Goal: Task Accomplishment & Management: Use online tool/utility

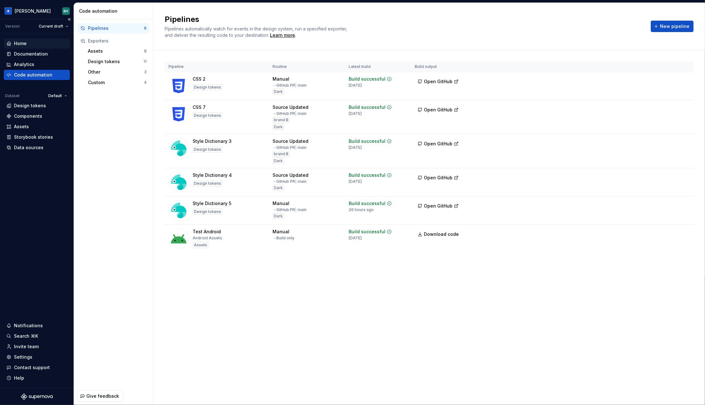
click at [22, 44] on div "Home" at bounding box center [20, 43] width 13 height 6
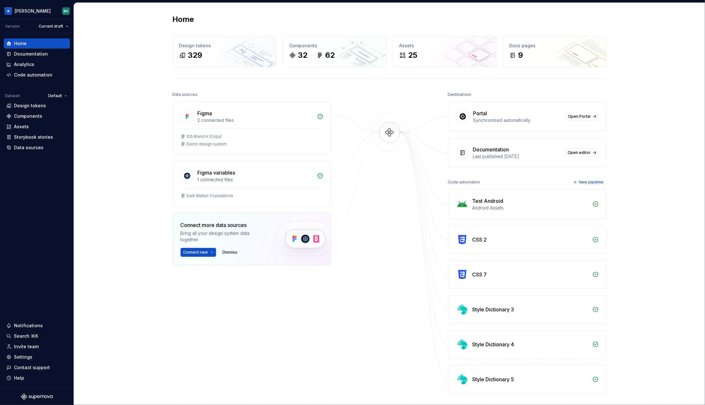
click at [492, 114] on div "Portal" at bounding box center [518, 114] width 88 height 8
click at [481, 114] on div "Portal" at bounding box center [481, 114] width 14 height 8
click at [501, 123] on div "Portal Synchronized automatically Open Portal" at bounding box center [528, 116] width 158 height 29
click at [131, 104] on div "Home Design tokens 329 Components 32 62 Assets 25 Docs pages 9 Data sources Fig…" at bounding box center [389, 217] width 631 height 428
click at [135, 96] on div "Home Design tokens 329 Components 32 62 Assets 25 Docs pages 9 Data sources Fig…" at bounding box center [389, 217] width 631 height 428
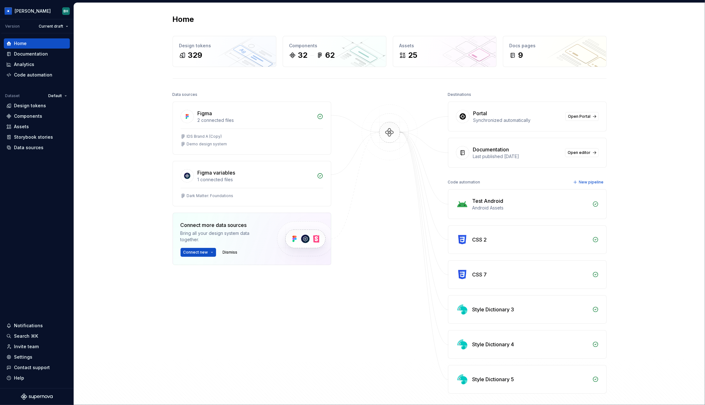
click at [115, 56] on div "Home Design tokens 329 Components 32 62 Assets 25 Docs pages 9 Data sources Fig…" at bounding box center [389, 217] width 631 height 428
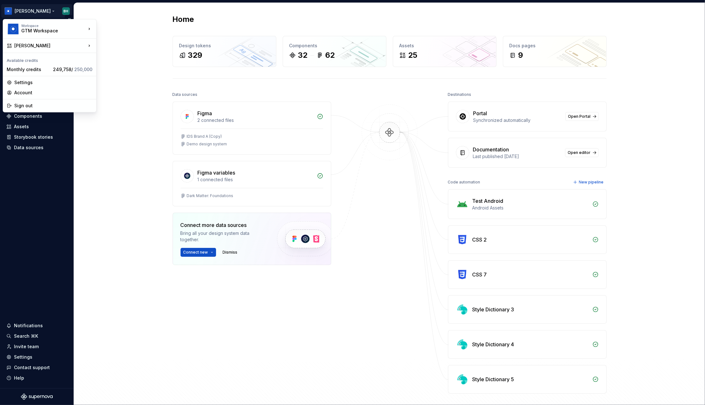
click at [34, 9] on html "[PERSON_NAME] Version Current draft Home Documentation Analytics Code automatio…" at bounding box center [352, 202] width 705 height 405
click at [120, 21] on html "[PERSON_NAME] Version Current draft Home Documentation Analytics Code automatio…" at bounding box center [352, 202] width 705 height 405
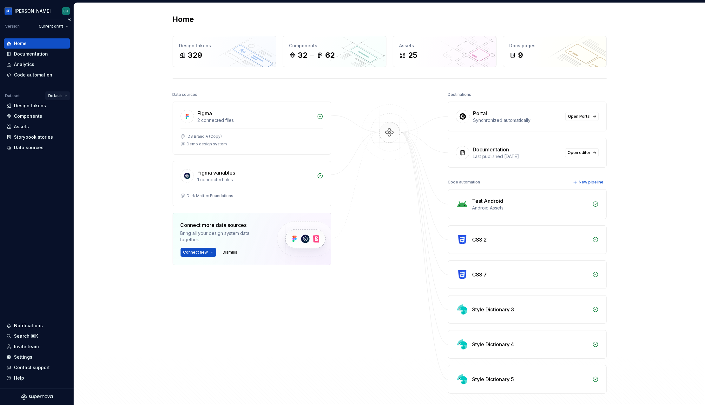
click at [58, 98] on html "[PERSON_NAME] Version Current draft Home Documentation Analytics Code automatio…" at bounding box center [352, 202] width 705 height 405
click at [25, 96] on html "[PERSON_NAME] Version Current draft Home Documentation Analytics Code automatio…" at bounding box center [352, 202] width 705 height 405
click at [66, 99] on html "[PERSON_NAME] Version Current draft Home Documentation Analytics Code automatio…" at bounding box center [352, 202] width 705 height 405
click at [109, 62] on html "[PERSON_NAME] Version Current draft Home Documentation Analytics Code automatio…" at bounding box center [352, 202] width 705 height 405
click at [37, 147] on div "Data sources" at bounding box center [29, 147] width 30 height 6
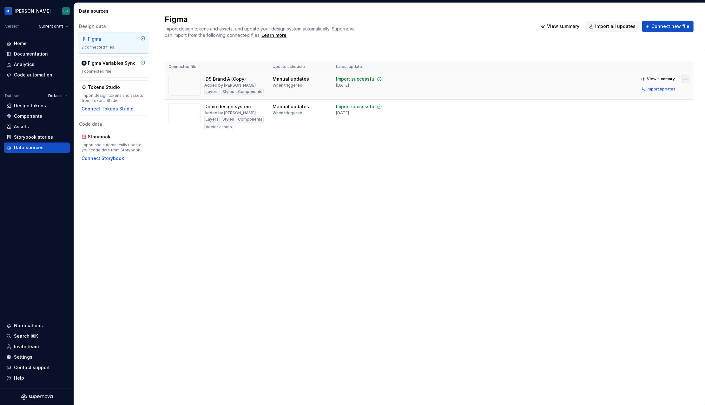
click at [684, 81] on html "[PERSON_NAME] Version Current draft Home Documentation Analytics Code automatio…" at bounding box center [352, 202] width 705 height 405
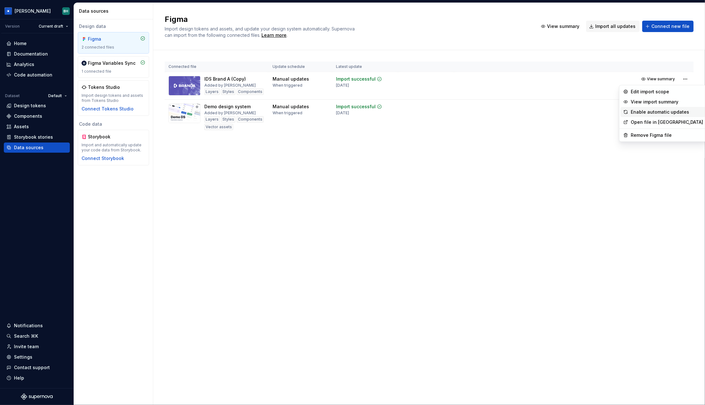
click at [649, 111] on div "Enable automatic updates" at bounding box center [667, 112] width 72 height 6
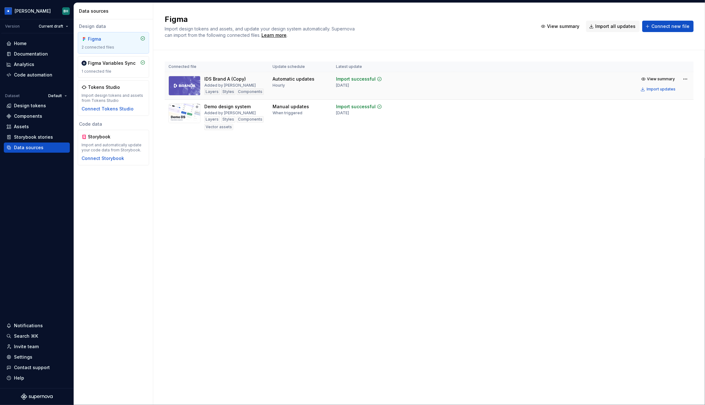
drag, startPoint x: 271, startPoint y: 80, endPoint x: 306, endPoint y: 91, distance: 36.8
click at [306, 91] on td "Automatic updates Hourly" at bounding box center [300, 86] width 63 height 28
click at [659, 78] on span "View summary" at bounding box center [662, 79] width 28 height 5
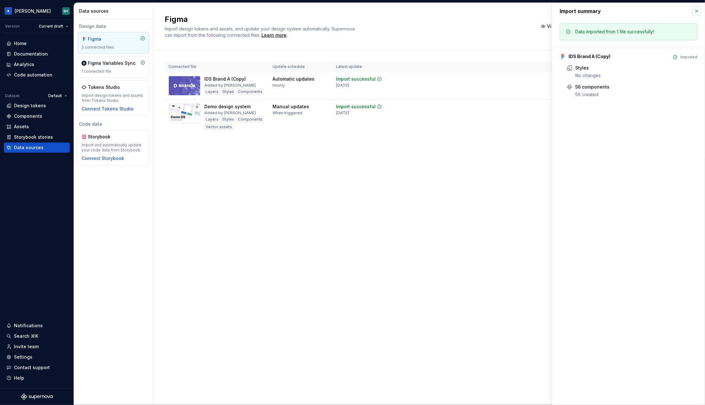
click at [697, 11] on button "button" at bounding box center [697, 11] width 9 height 9
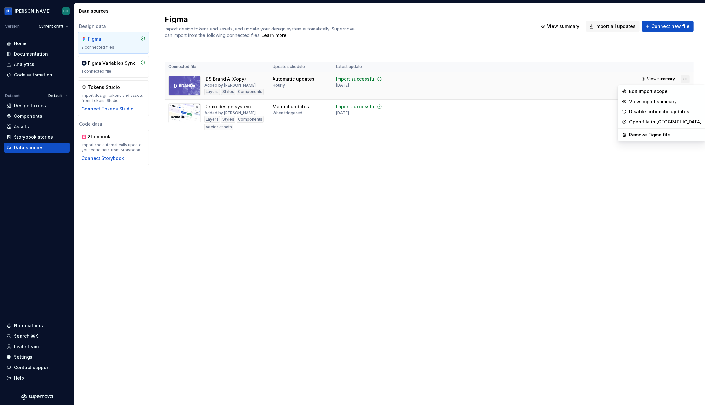
click at [688, 81] on html "[PERSON_NAME] Version Current draft Home Documentation Analytics Code automatio…" at bounding box center [352, 202] width 705 height 405
click at [660, 92] on div "Edit import scope" at bounding box center [666, 92] width 72 height 6
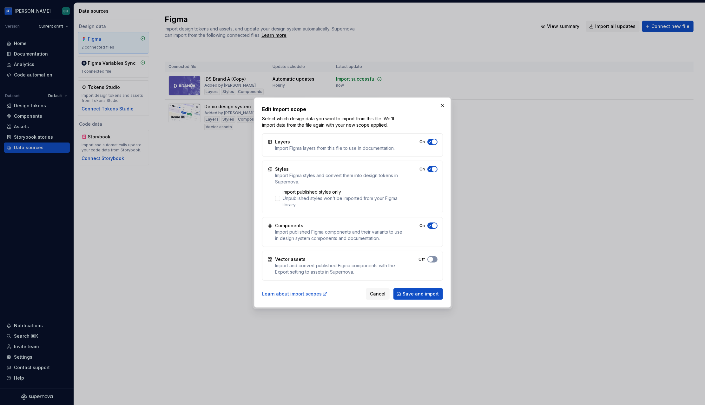
click at [432, 261] on span "button" at bounding box center [430, 259] width 5 height 5
click at [432, 261] on icon "button" at bounding box center [430, 259] width 5 height 4
click at [442, 105] on button "button" at bounding box center [442, 105] width 9 height 9
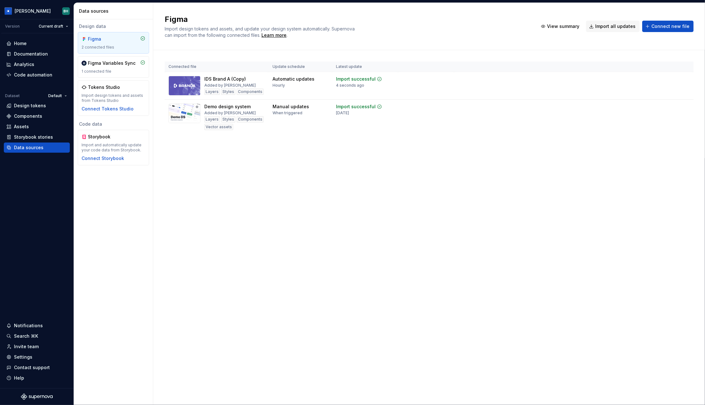
click at [398, 45] on div "Figma Import design tokens and assets, and update your design system automatica…" at bounding box center [429, 26] width 552 height 47
click at [42, 105] on div "Design tokens" at bounding box center [30, 106] width 32 height 6
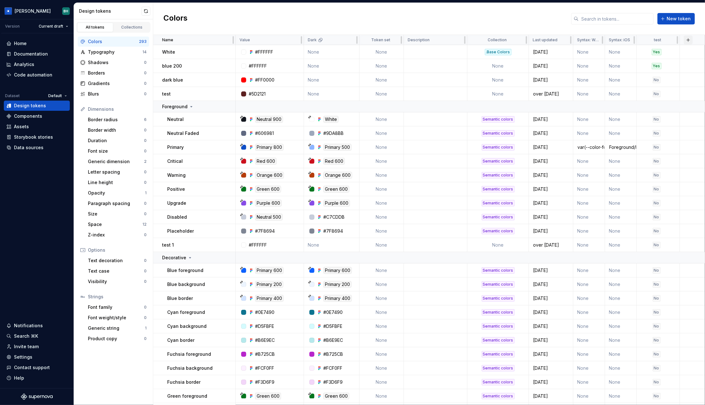
click at [688, 38] on button "button" at bounding box center [688, 40] width 9 height 9
click at [655, 65] on div "New custom property" at bounding box center [653, 65] width 48 height 6
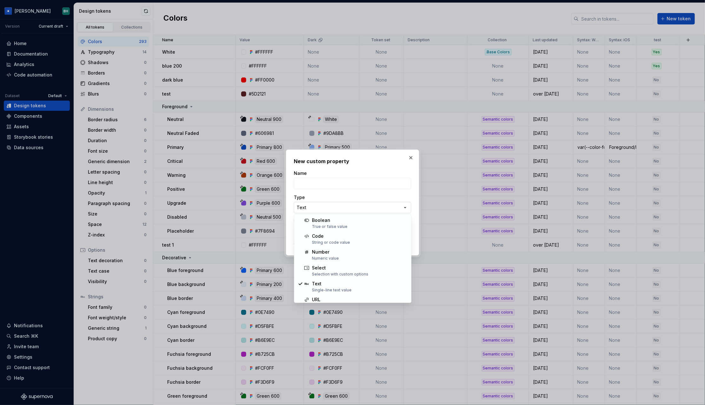
click at [344, 207] on div "**********" at bounding box center [352, 202] width 705 height 405
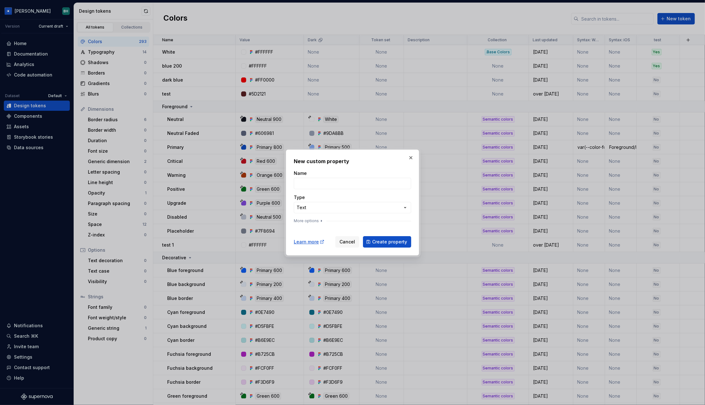
click at [411, 158] on div "**********" at bounding box center [352, 202] width 705 height 405
click at [411, 158] on button "button" at bounding box center [411, 157] width 9 height 9
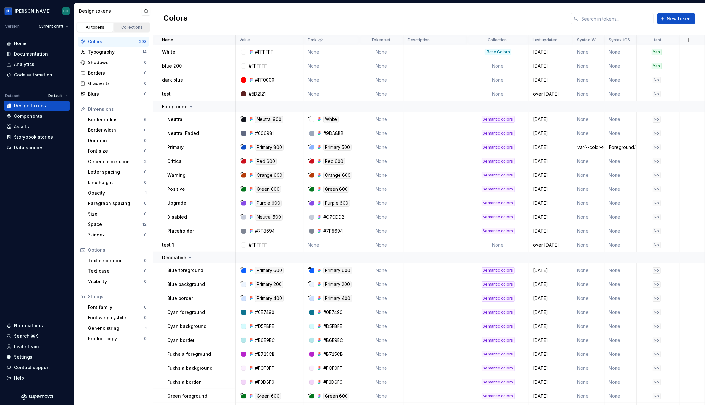
click at [133, 31] on link "Collections" at bounding box center [132, 28] width 36 height 10
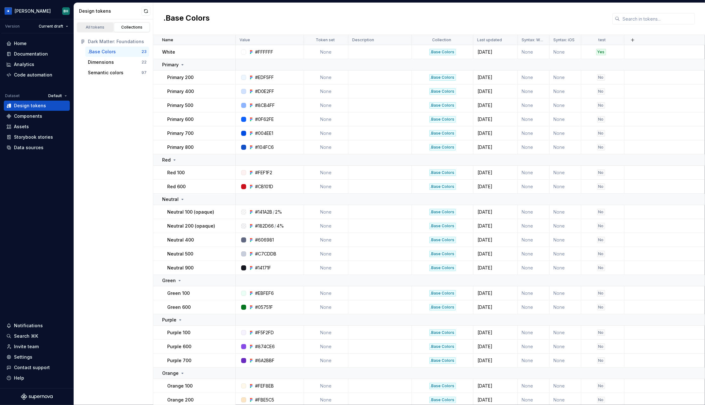
click at [93, 28] on div "All tokens" at bounding box center [95, 27] width 32 height 5
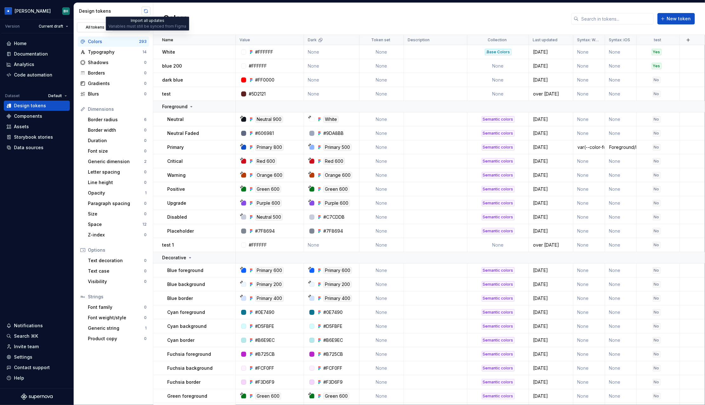
click at [146, 10] on button "button" at bounding box center [146, 11] width 9 height 9
click at [35, 116] on div "Components" at bounding box center [28, 116] width 28 height 6
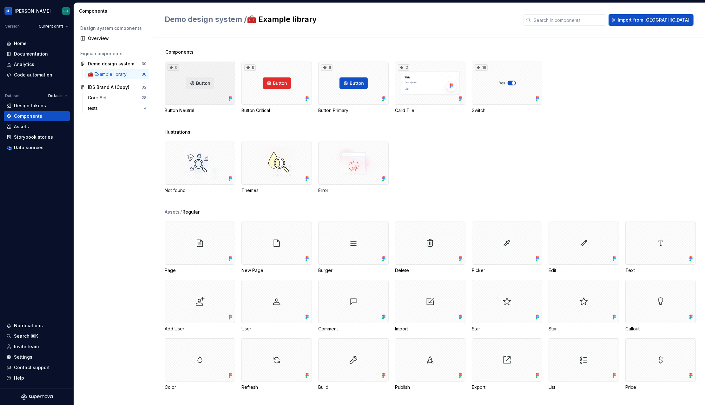
click at [208, 89] on div "9" at bounding box center [200, 83] width 70 height 43
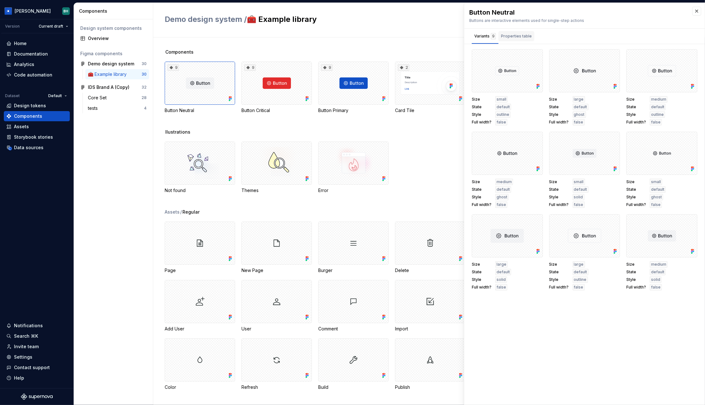
click at [510, 39] on div "Properties table" at bounding box center [516, 36] width 31 height 6
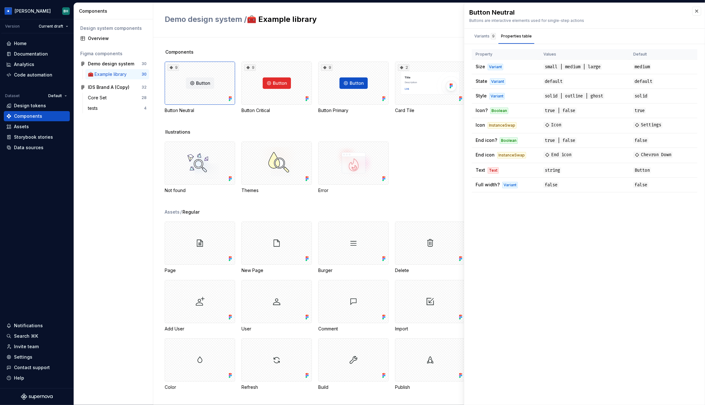
click at [213, 47] on div "Components 9 Button Neutral 9 Button Critical 9 Button Primary 2 Card Tile 16 S…" at bounding box center [435, 221] width 541 height 368
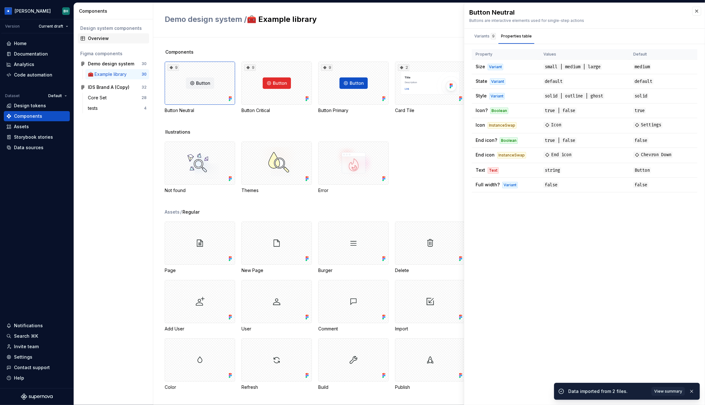
click at [111, 36] on div "Overview" at bounding box center [117, 38] width 59 height 6
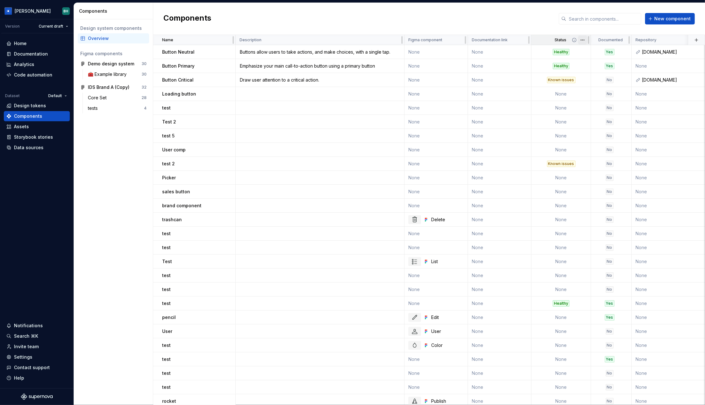
click at [582, 40] on html "[PERSON_NAME] Version Current draft Home Documentation Analytics Code automatio…" at bounding box center [352, 202] width 705 height 405
click at [595, 51] on span "Edit property" at bounding box center [610, 52] width 41 height 6
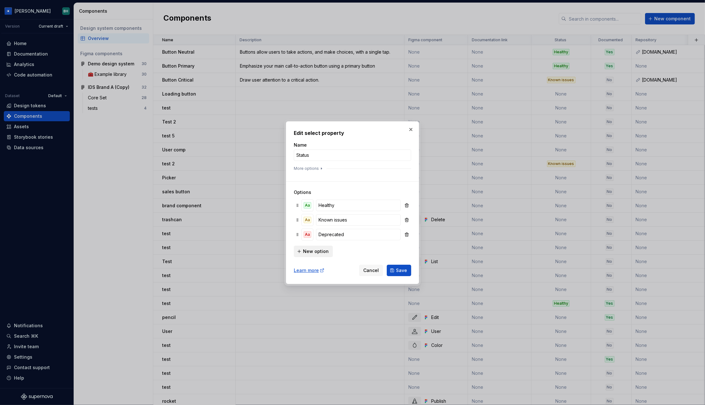
click at [313, 251] on span "New option" at bounding box center [316, 251] width 26 height 6
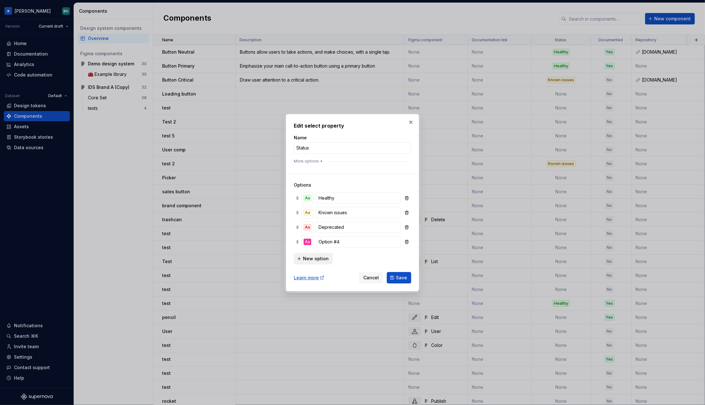
click at [316, 263] on button "New option" at bounding box center [313, 258] width 39 height 11
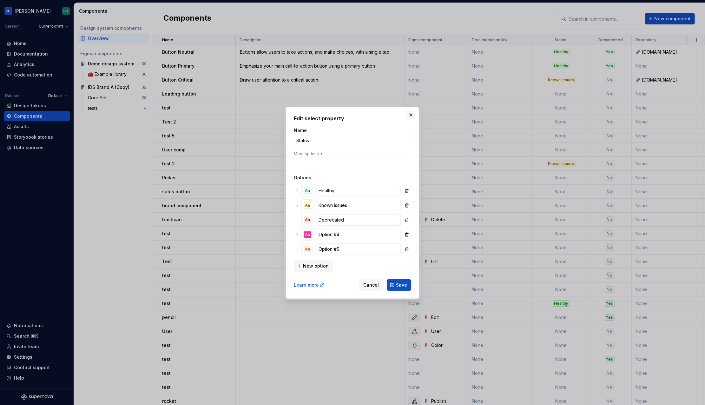
click at [413, 115] on button "button" at bounding box center [411, 114] width 9 height 9
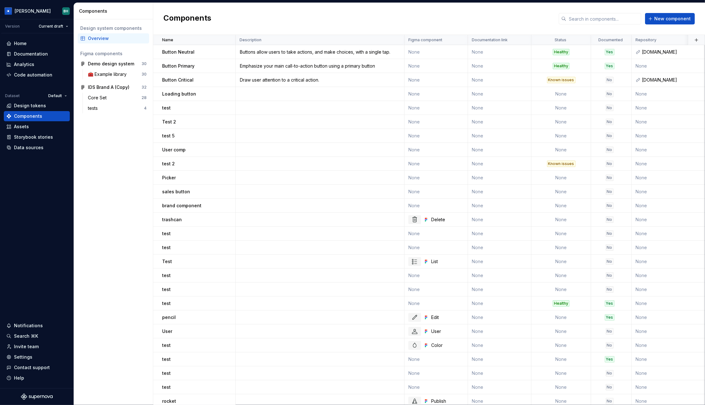
click at [286, 0] on div "[PERSON_NAME] Version Current draft Home Documentation Analytics Code automatio…" at bounding box center [352, 202] width 705 height 405
click at [23, 128] on div "Assets" at bounding box center [21, 126] width 15 height 6
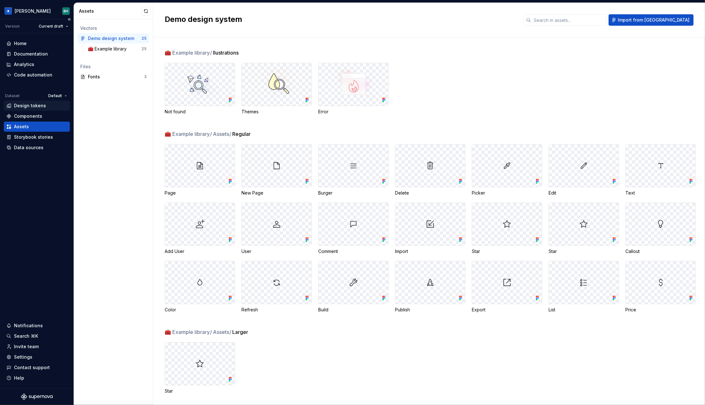
click at [28, 104] on div "Design tokens" at bounding box center [30, 106] width 32 height 6
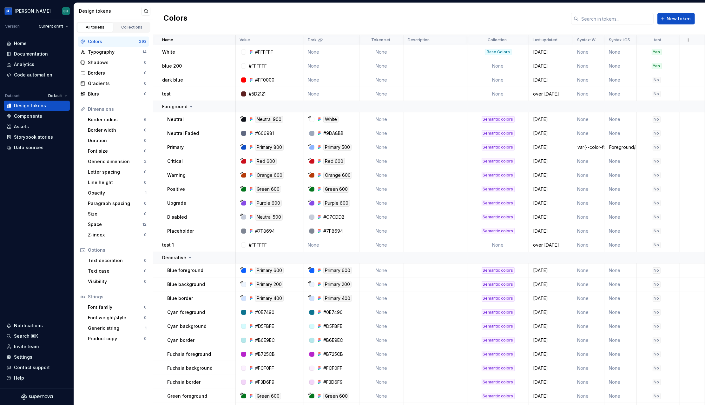
click at [228, 15] on div "Colors New token" at bounding box center [429, 19] width 552 height 32
click at [35, 10] on html "[PERSON_NAME] Version Current draft Home Documentation Analytics Code automatio…" at bounding box center [352, 202] width 705 height 405
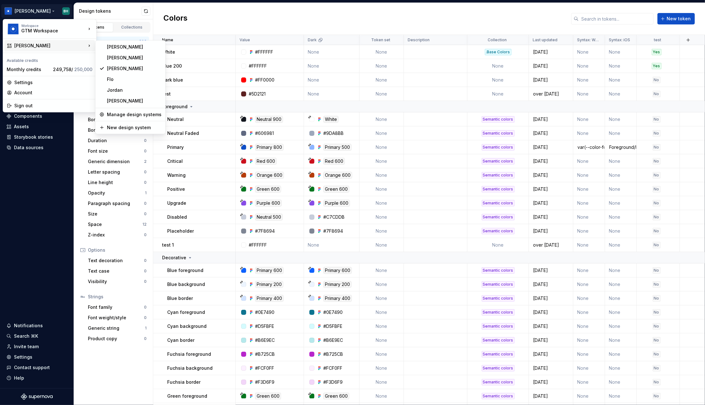
click at [214, 21] on html "[PERSON_NAME] Version Current draft Home Documentation Analytics Code automatio…" at bounding box center [352, 202] width 705 height 405
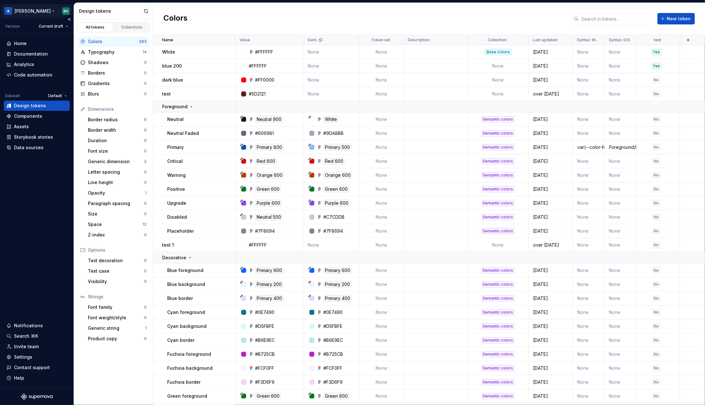
click at [30, 9] on html "[PERSON_NAME] Version Current draft Home Documentation Analytics Code automatio…" at bounding box center [352, 202] width 705 height 405
click at [207, 14] on html "[PERSON_NAME] Version Current draft Home Documentation Analytics Code automatio…" at bounding box center [352, 202] width 705 height 405
click at [59, 97] on html "[PERSON_NAME] Version Current draft Home Documentation Analytics Code automatio…" at bounding box center [352, 202] width 705 height 405
click at [68, 133] on div "Manage datasets" at bounding box center [77, 131] width 41 height 6
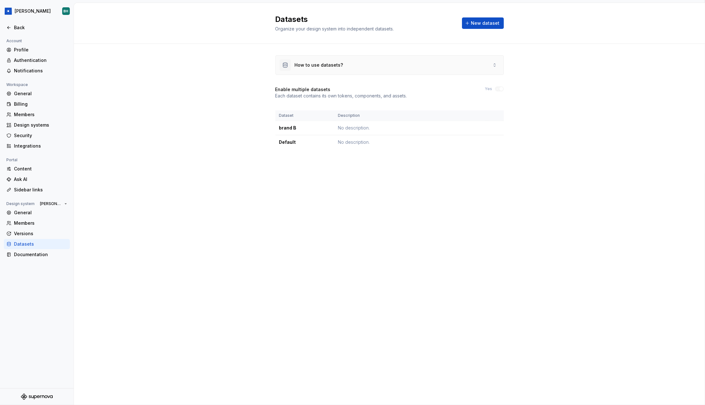
click at [441, 58] on div "How to use datasets?" at bounding box center [390, 65] width 228 height 19
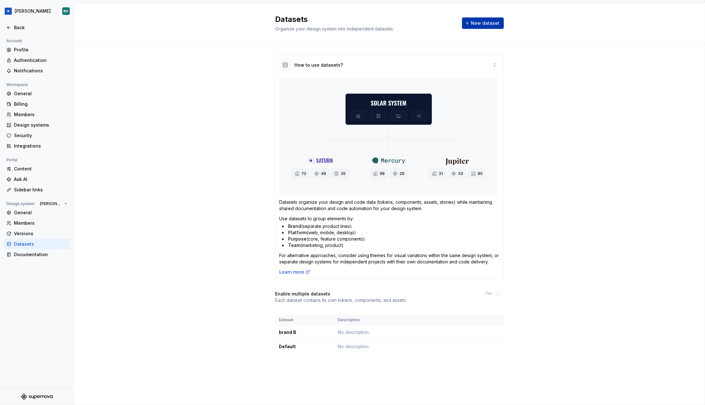
click at [474, 26] on span "New dataset" at bounding box center [485, 23] width 29 height 6
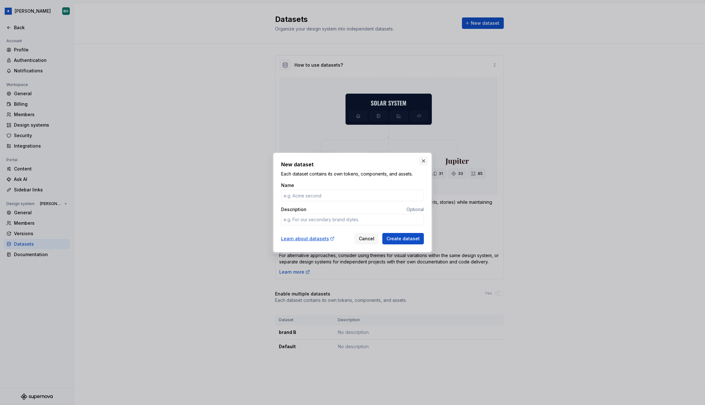
click at [425, 161] on button "button" at bounding box center [423, 160] width 9 height 9
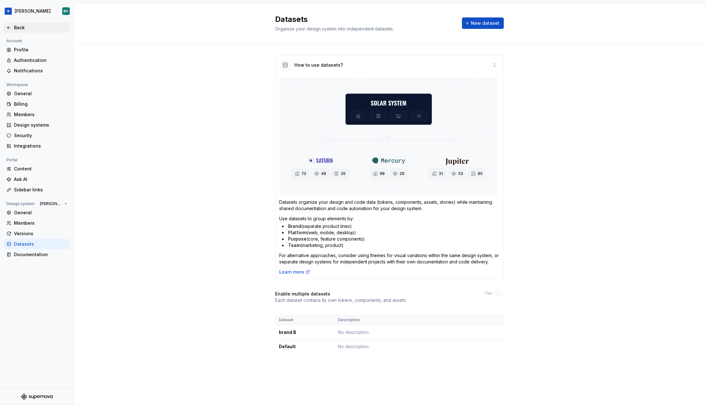
click at [7, 28] on icon at bounding box center [8, 27] width 5 height 5
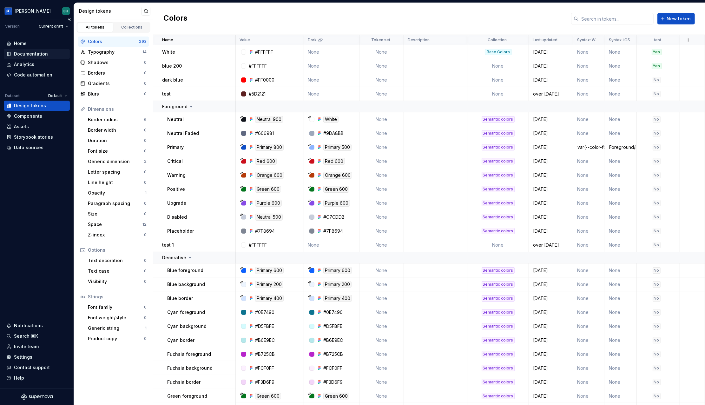
click at [46, 52] on div "Documentation" at bounding box center [36, 54] width 61 height 6
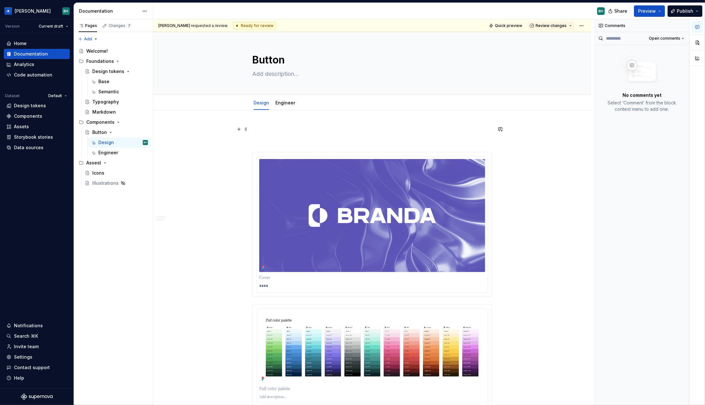
click at [366, 131] on p at bounding box center [372, 129] width 240 height 8
click at [281, 130] on p at bounding box center [372, 129] width 240 height 8
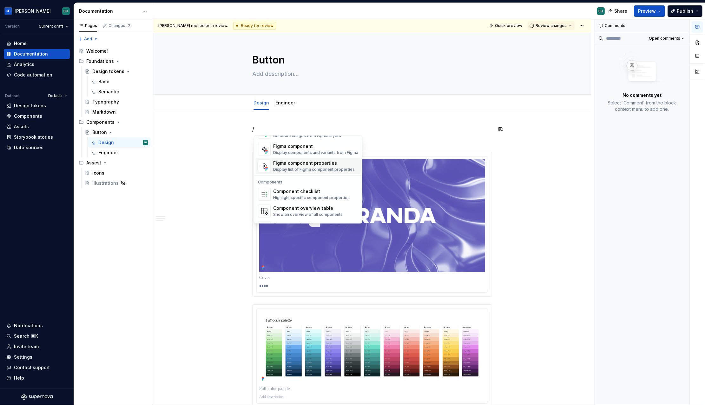
scroll to position [632, 0]
click at [382, 117] on div "**********" at bounding box center [373, 212] width 441 height 386
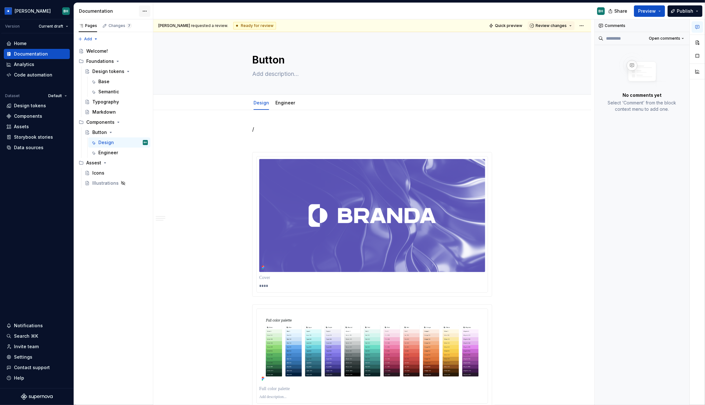
click at [143, 13] on html "[PERSON_NAME] Version Current draft Home Documentation Analytics Code automatio…" at bounding box center [352, 202] width 705 height 405
click at [182, 67] on div "Documentation settings" at bounding box center [181, 66] width 60 height 6
type textarea "*"
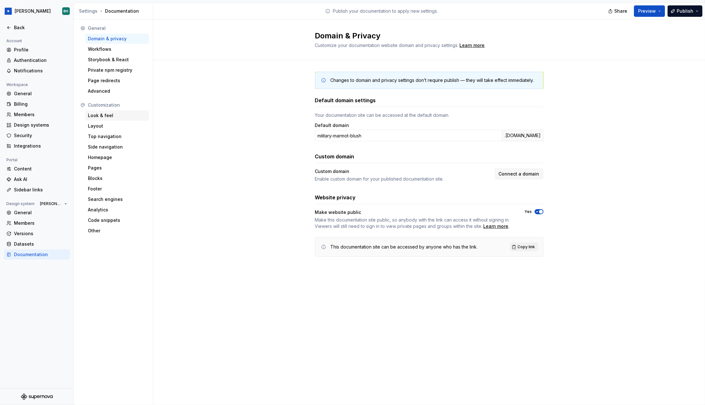
click at [99, 114] on div "Look & feel" at bounding box center [117, 115] width 59 height 6
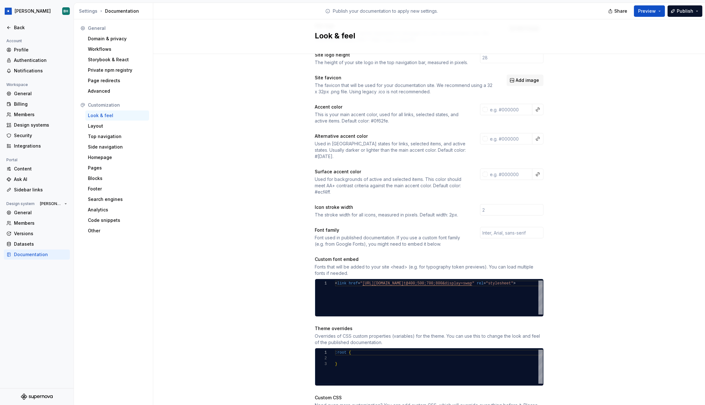
scroll to position [107, 0]
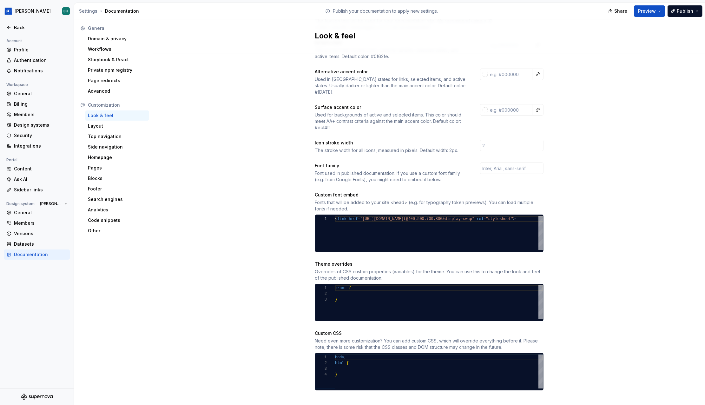
type textarea "***** ****** *"
click at [363, 369] on div "body , html { }" at bounding box center [439, 372] width 208 height 34
click at [273, 228] on div "Site logo A company logo that will be displayed on all pages on your documentat…" at bounding box center [429, 181] width 552 height 468
click at [105, 137] on div "Top navigation" at bounding box center [117, 136] width 59 height 6
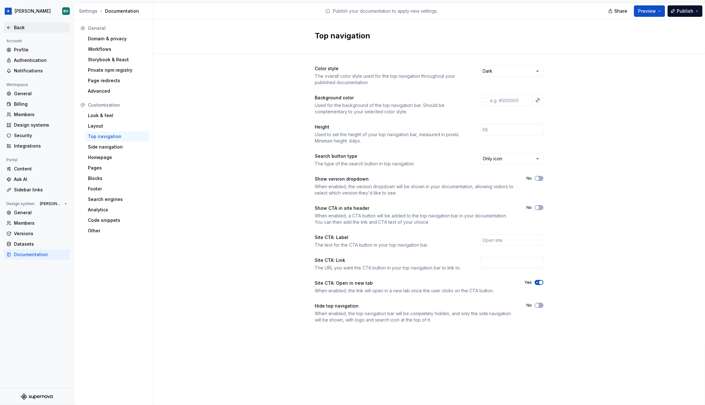
click at [11, 29] on div "Back" at bounding box center [36, 27] width 61 height 6
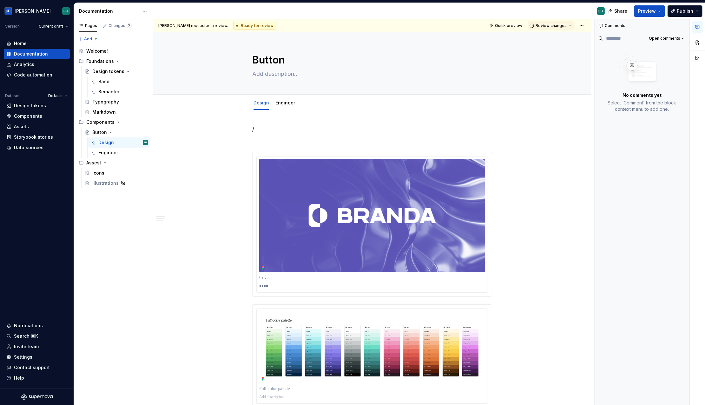
click at [279, 25] on div "[PERSON_NAME] requested a review. Ready for review Quick preview Review changes" at bounding box center [372, 25] width 438 height 13
drag, startPoint x: 226, startPoint y: 26, endPoint x: 261, endPoint y: 25, distance: 35.3
click at [261, 25] on div "Ready for review" at bounding box center [254, 26] width 43 height 8
click at [394, 30] on div "[PERSON_NAME] requested a review. Ready for review Quick preview Review changes" at bounding box center [372, 25] width 438 height 13
click at [587, 26] on html "[PERSON_NAME] Version Current draft Home Documentation Analytics Code automatio…" at bounding box center [352, 202] width 705 height 405
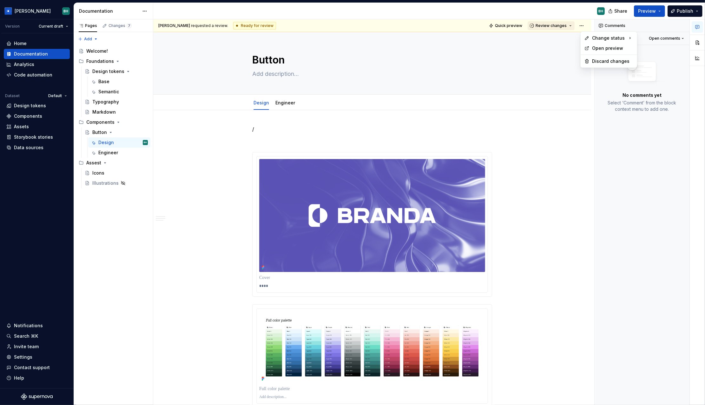
click at [564, 28] on html "[PERSON_NAME] Version Current draft Home Documentation Analytics Code automatio…" at bounding box center [352, 202] width 705 height 405
click at [562, 28] on span "Review changes" at bounding box center [551, 25] width 31 height 5
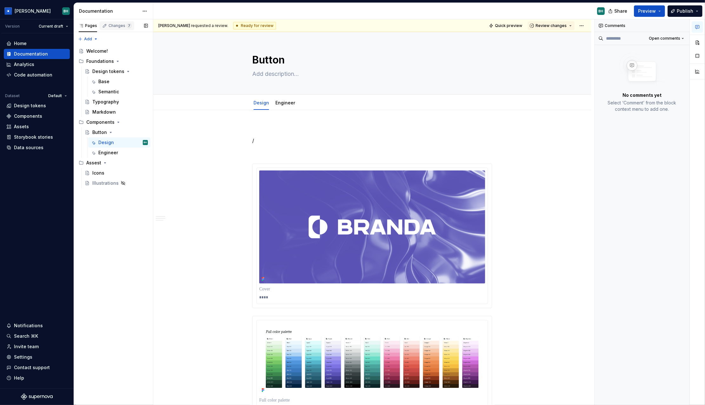
click at [124, 24] on div "Changes 7" at bounding box center [120, 25] width 23 height 5
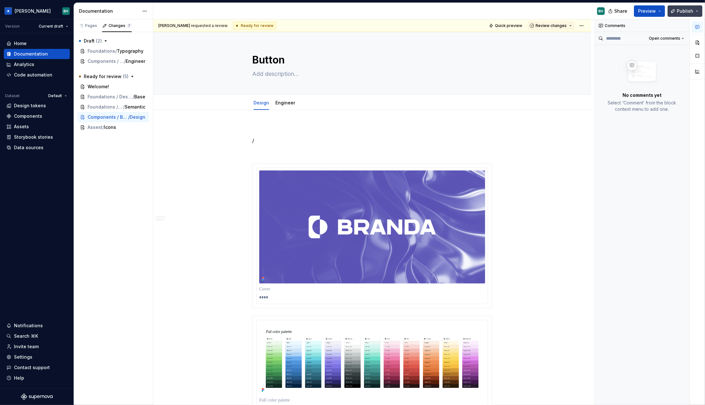
click at [690, 9] on span "Publish" at bounding box center [685, 11] width 17 height 6
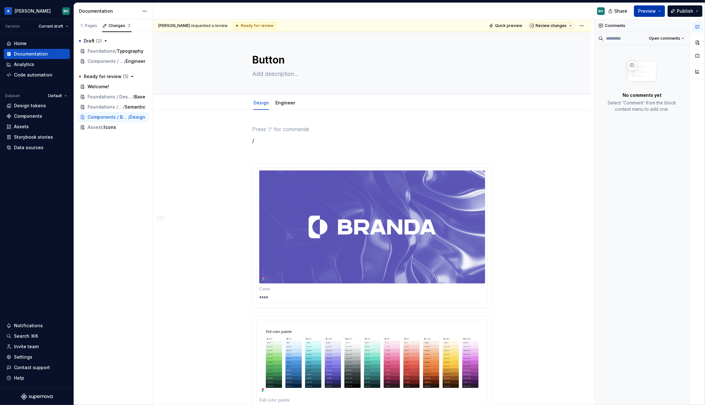
click at [662, 12] on button "Preview" at bounding box center [649, 10] width 31 height 11
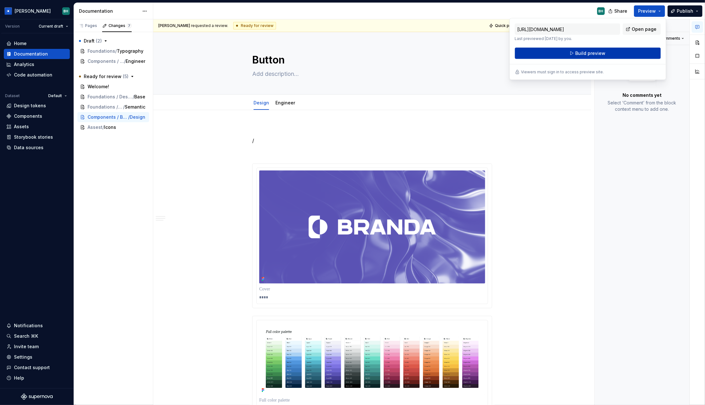
click at [606, 51] on button "Build preview" at bounding box center [588, 53] width 146 height 11
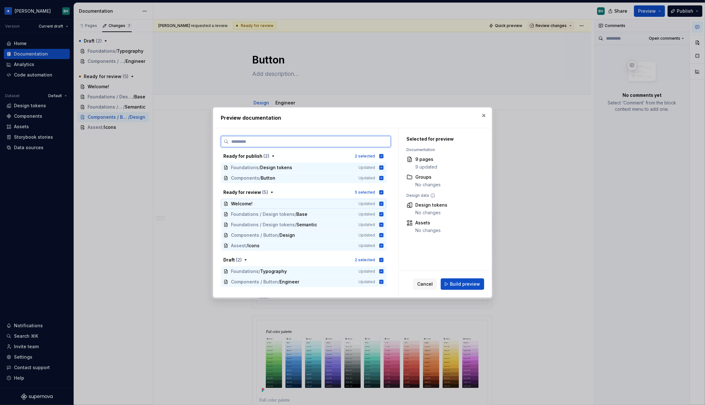
click at [384, 205] on icon at bounding box center [382, 204] width 4 height 4
click at [387, 206] on div "Welcome! Updated" at bounding box center [304, 204] width 166 height 10
click at [483, 116] on button "button" at bounding box center [484, 115] width 9 height 9
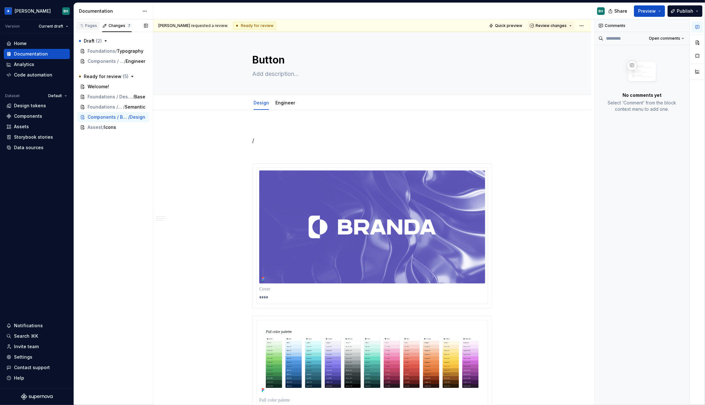
click at [92, 24] on div "Pages" at bounding box center [88, 25] width 18 height 5
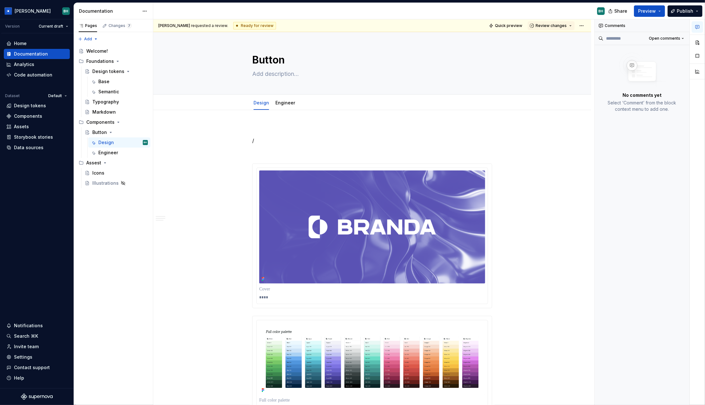
type textarea "*"
click at [275, 140] on p "/" at bounding box center [372, 141] width 240 height 8
click at [120, 85] on div "Base" at bounding box center [123, 81] width 50 height 9
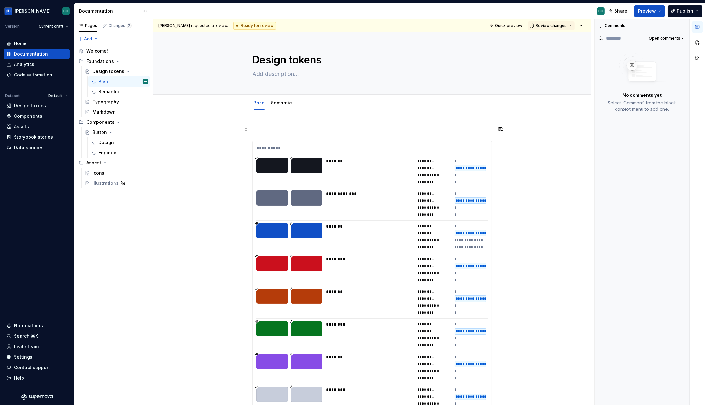
type textarea "*"
click at [266, 130] on p at bounding box center [372, 129] width 240 height 8
click at [240, 128] on button "button" at bounding box center [239, 129] width 9 height 9
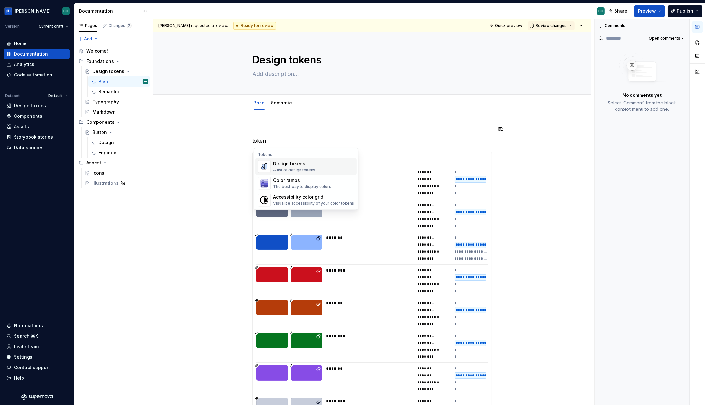
click at [296, 170] on div "A list of design tokens" at bounding box center [294, 170] width 42 height 5
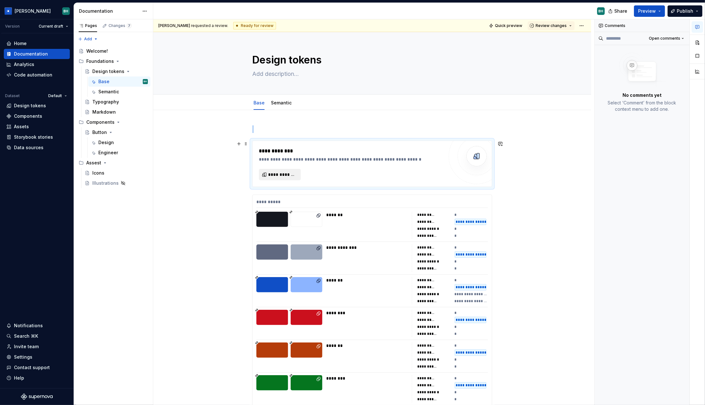
click at [285, 176] on span "**********" at bounding box center [282, 174] width 29 height 6
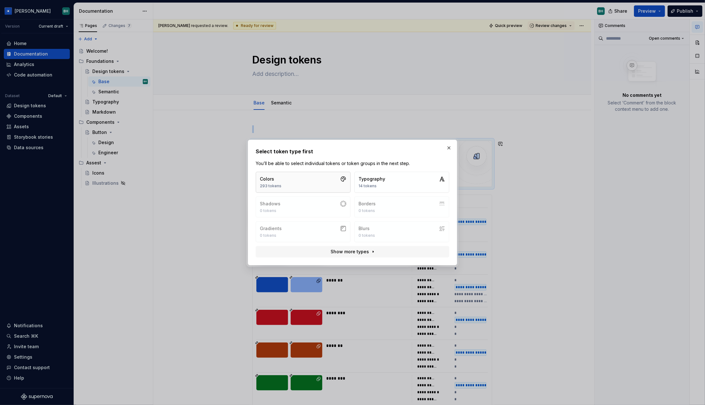
click at [328, 184] on button "Colors 293 tokens" at bounding box center [303, 182] width 95 height 21
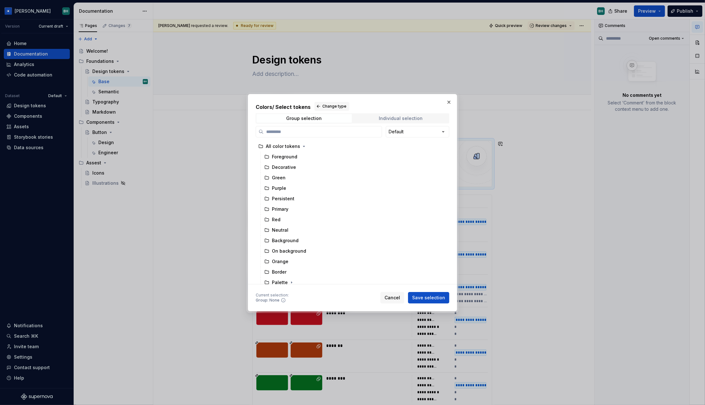
click at [402, 119] on div "Individual selection" at bounding box center [401, 118] width 44 height 5
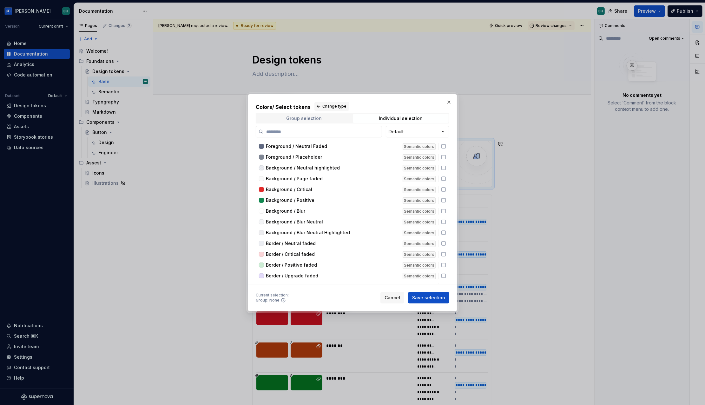
click at [339, 120] on span "Group selection" at bounding box center [304, 118] width 96 height 9
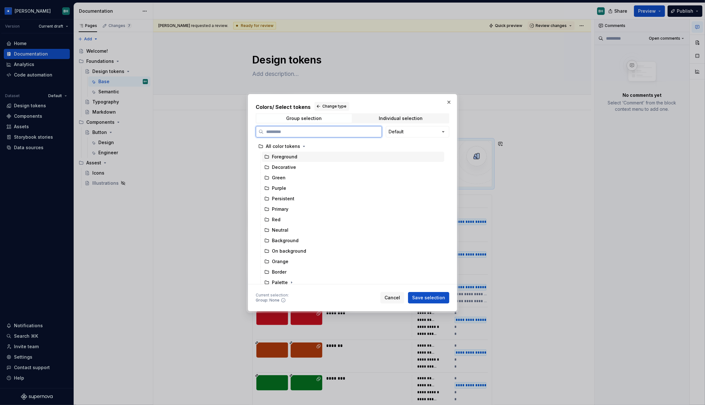
click at [293, 158] on div "Foreground" at bounding box center [284, 157] width 25 height 6
click at [431, 295] on span "Save selection" at bounding box center [428, 298] width 33 height 6
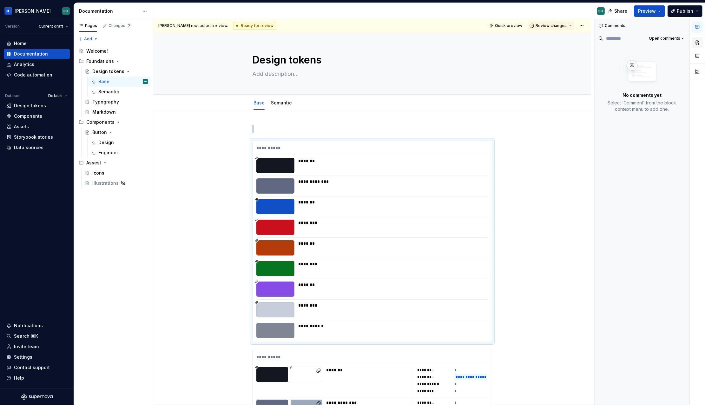
click at [699, 43] on button "button" at bounding box center [697, 42] width 11 height 11
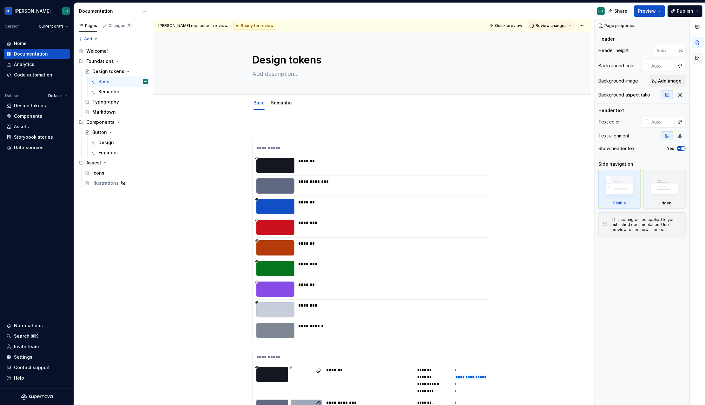
click at [697, 55] on button "button" at bounding box center [697, 57] width 11 height 11
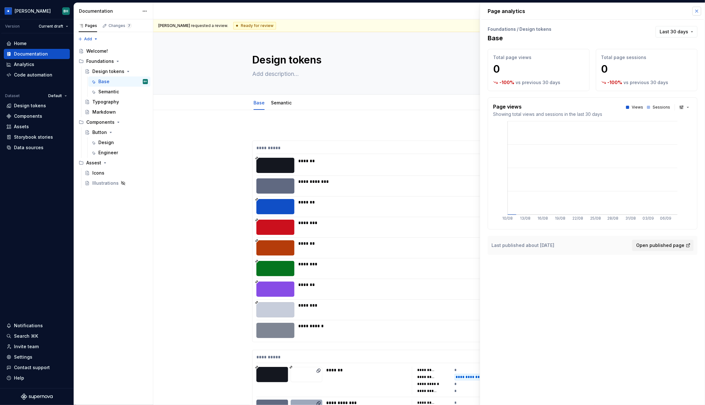
click at [696, 10] on button "button" at bounding box center [697, 11] width 9 height 9
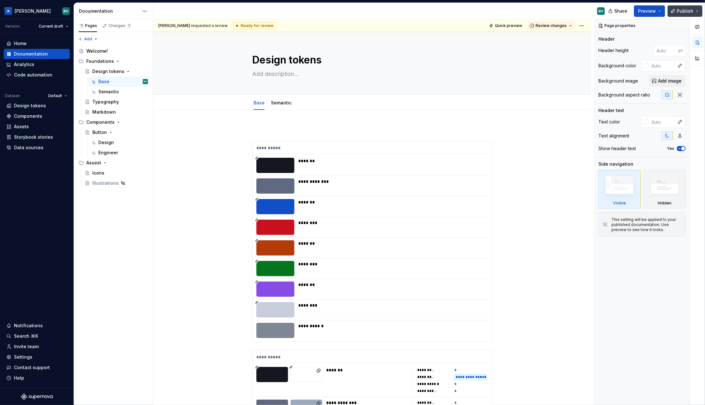
click at [699, 11] on button "Publish" at bounding box center [685, 10] width 35 height 11
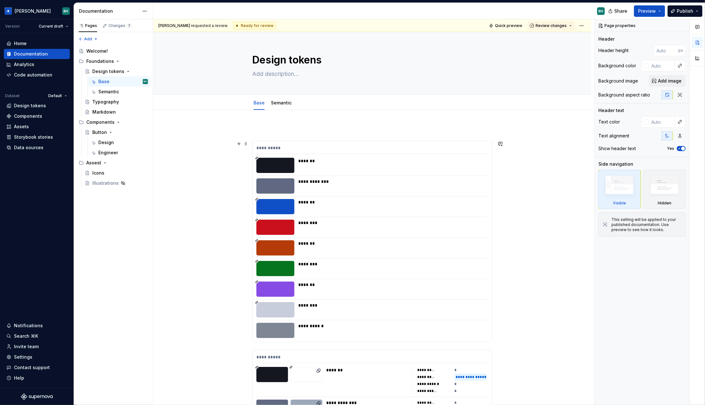
click at [423, 304] on div "********" at bounding box center [391, 305] width 186 height 6
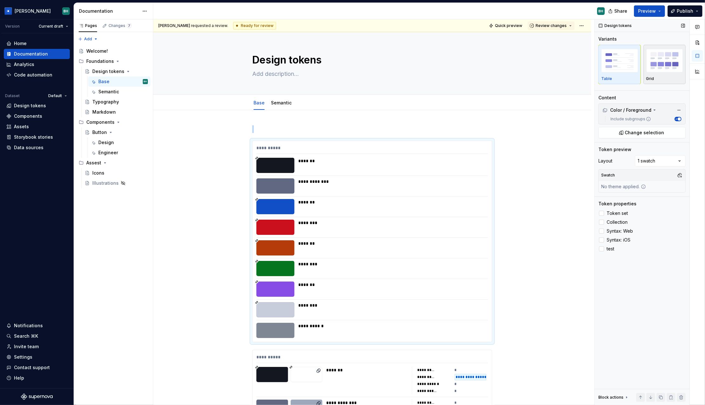
click at [662, 65] on img "button" at bounding box center [665, 60] width 37 height 23
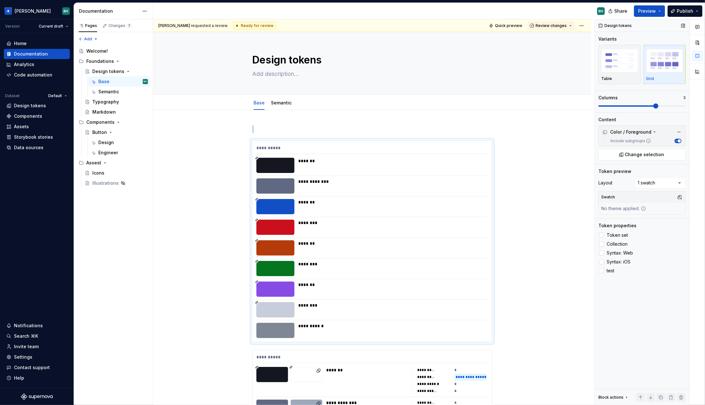
click at [654, 105] on span at bounding box center [656, 105] width 5 height 5
click at [603, 238] on label "Token set" at bounding box center [642, 235] width 87 height 8
click at [602, 246] on div at bounding box center [601, 244] width 5 height 5
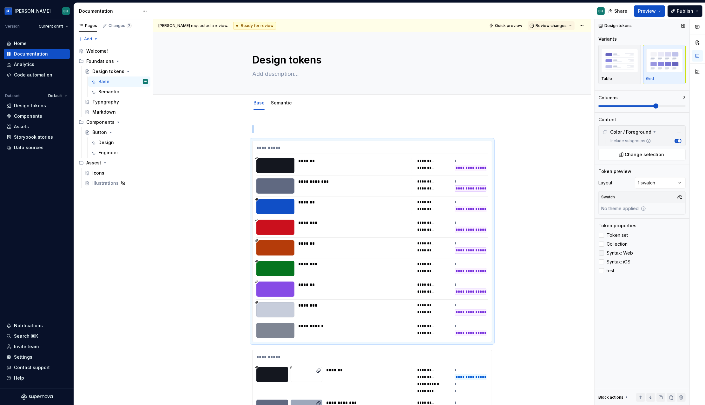
click at [602, 255] on div at bounding box center [601, 252] width 5 height 5
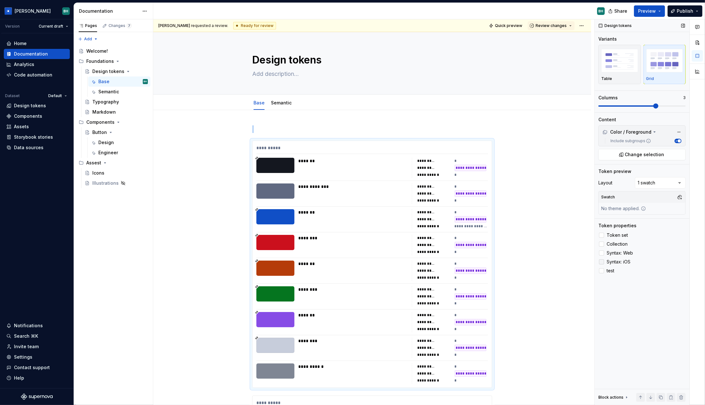
click at [602, 261] on div at bounding box center [601, 261] width 5 height 5
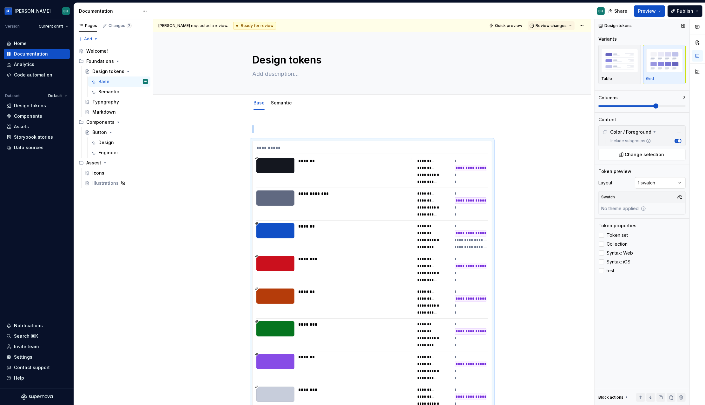
click at [657, 185] on div "Comments Open comments No comments yet Select ‘Comment’ from the block context …" at bounding box center [650, 212] width 110 height 386
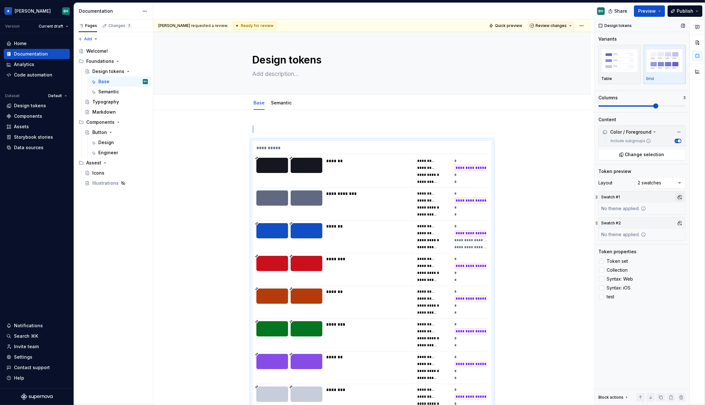
click at [676, 193] on button "button" at bounding box center [679, 197] width 9 height 9
click at [614, 226] on span "Dark" at bounding box center [646, 221] width 73 height 10
click at [535, 137] on html "[PERSON_NAME] Version Current draft Home Documentation Analytics Code automatio…" at bounding box center [352, 202] width 705 height 405
click at [643, 9] on span "Preview" at bounding box center [647, 11] width 18 height 6
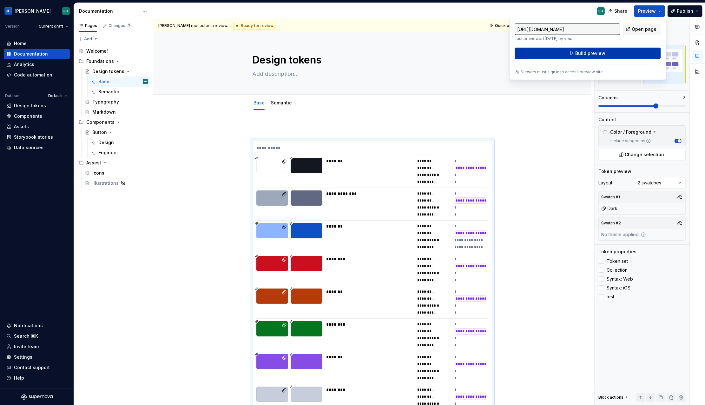
click at [587, 55] on span "Build preview" at bounding box center [590, 53] width 30 height 6
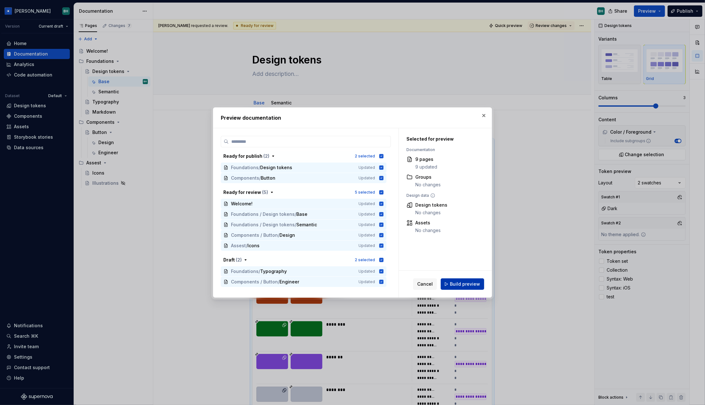
click at [460, 285] on span "Build preview" at bounding box center [465, 284] width 30 height 6
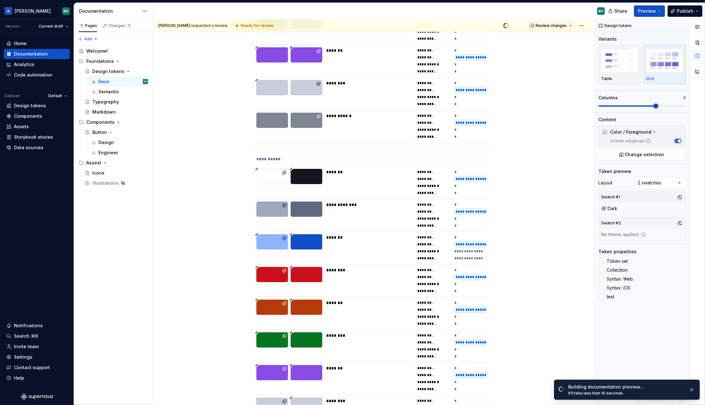
scroll to position [627, 0]
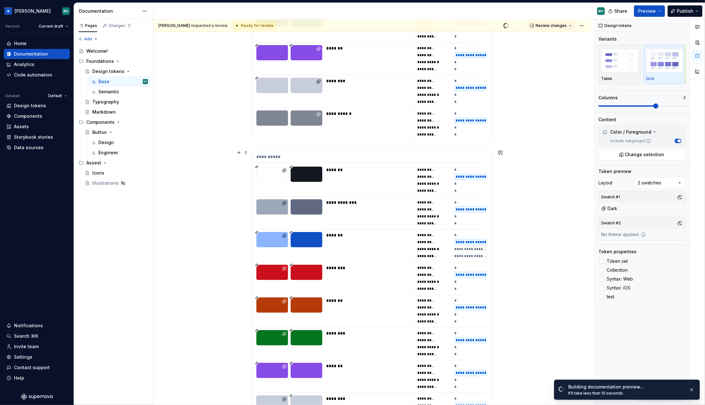
click at [420, 175] on div "**********" at bounding box center [426, 176] width 18 height 5
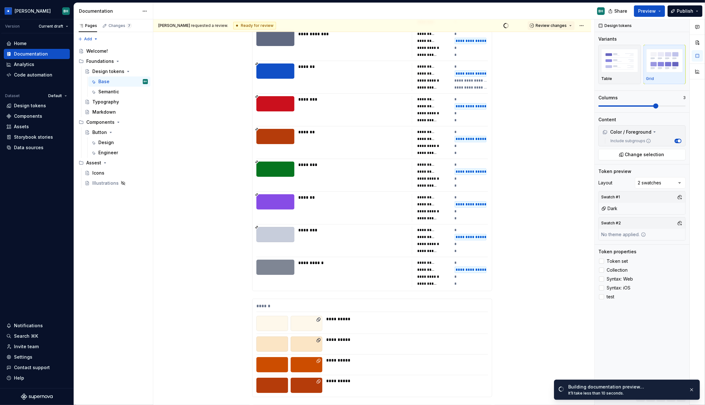
click at [459, 154] on div "*" at bounding box center [471, 153] width 33 height 6
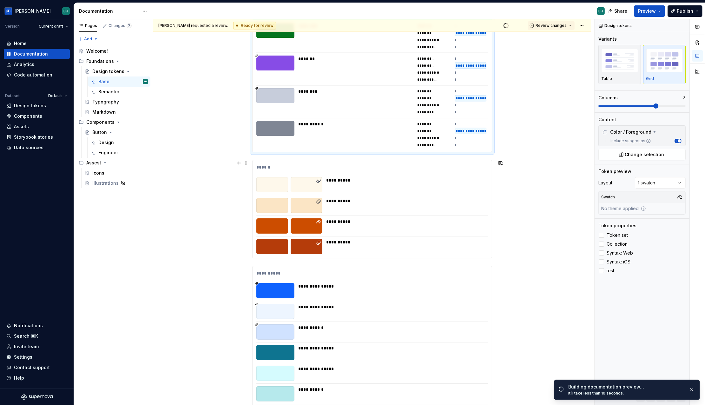
scroll to position [1284, 0]
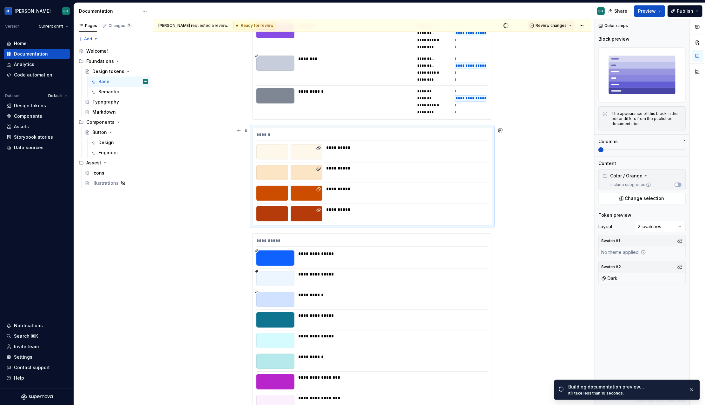
click at [423, 176] on div "**********" at bounding box center [405, 172] width 158 height 15
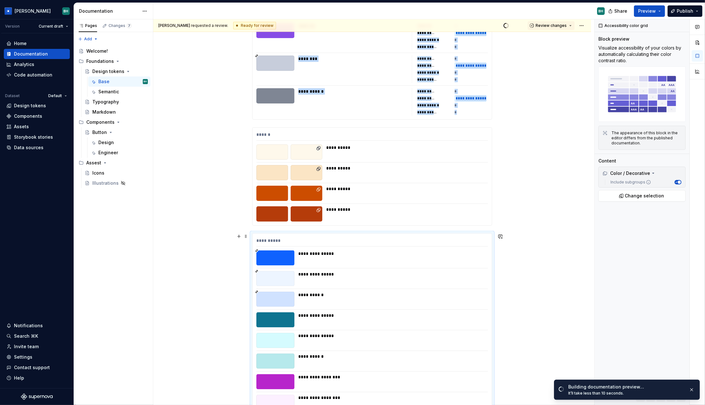
click at [413, 284] on div "**********" at bounding box center [391, 278] width 186 height 15
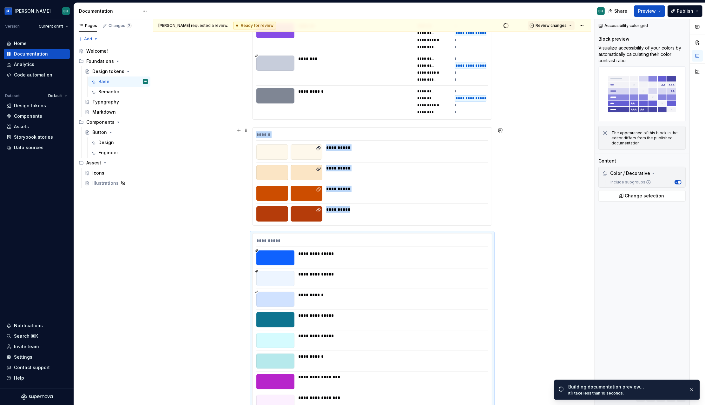
click at [429, 195] on div "**********" at bounding box center [405, 193] width 158 height 15
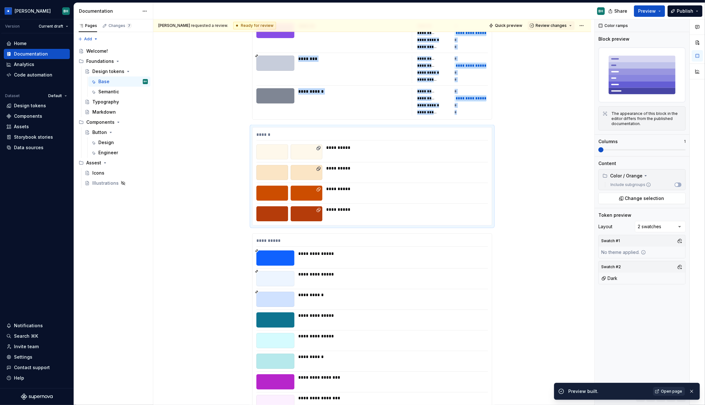
click at [667, 393] on span "Open page" at bounding box center [671, 391] width 21 height 5
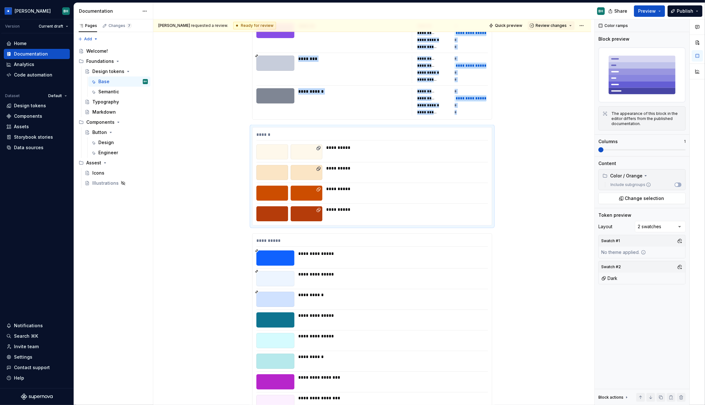
scroll to position [1284, 0]
click at [106, 139] on div "Design" at bounding box center [123, 142] width 50 height 9
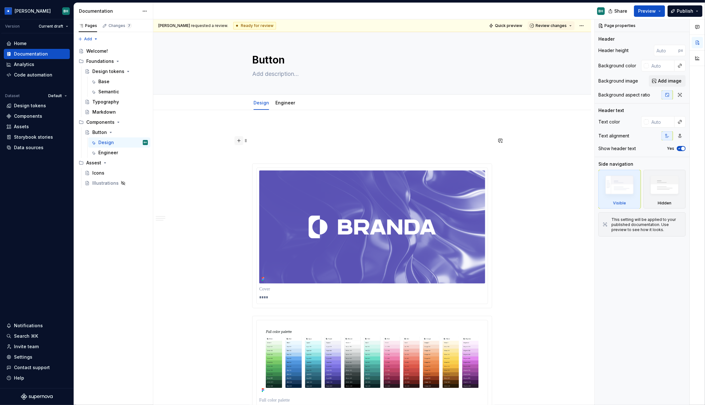
type textarea "*"
click at [241, 141] on button "button" at bounding box center [239, 140] width 9 height 9
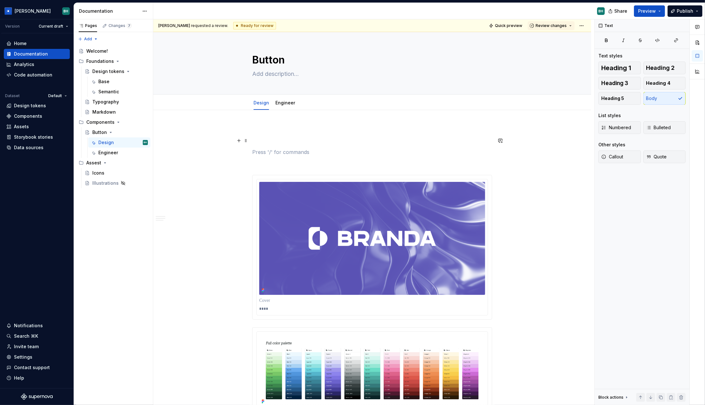
click at [372, 154] on p at bounding box center [372, 152] width 240 height 8
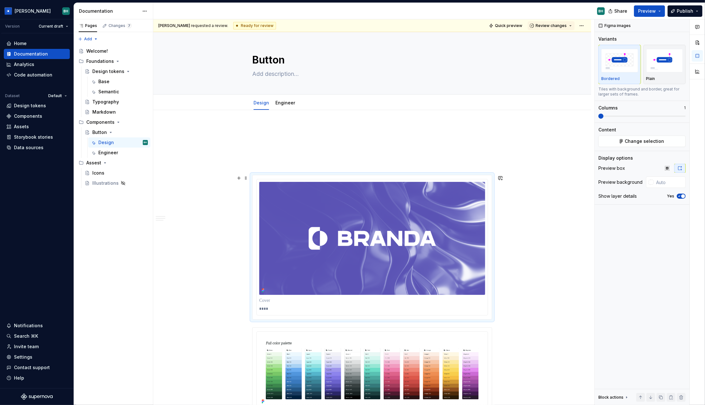
click at [374, 177] on div "****" at bounding box center [372, 247] width 239 height 144
click at [241, 178] on button "button" at bounding box center [239, 178] width 9 height 9
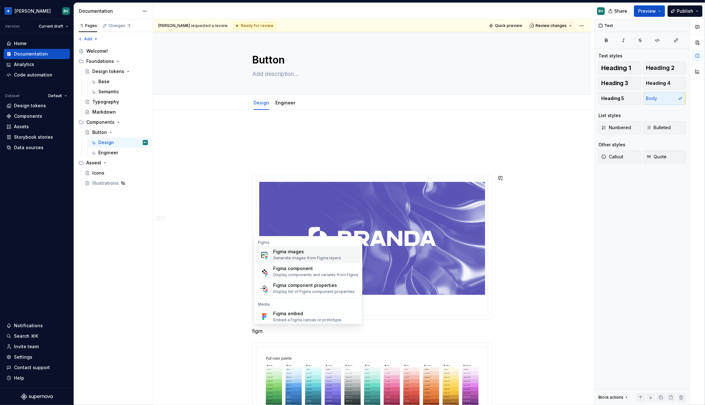
click at [293, 249] on div "Figma images" at bounding box center [307, 252] width 68 height 6
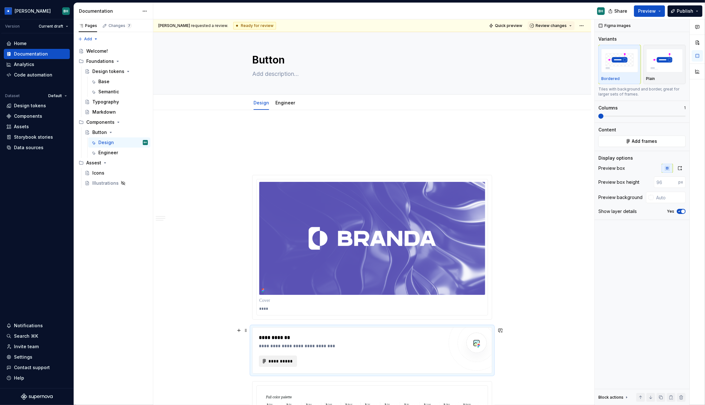
click at [283, 359] on span "**********" at bounding box center [280, 361] width 25 height 6
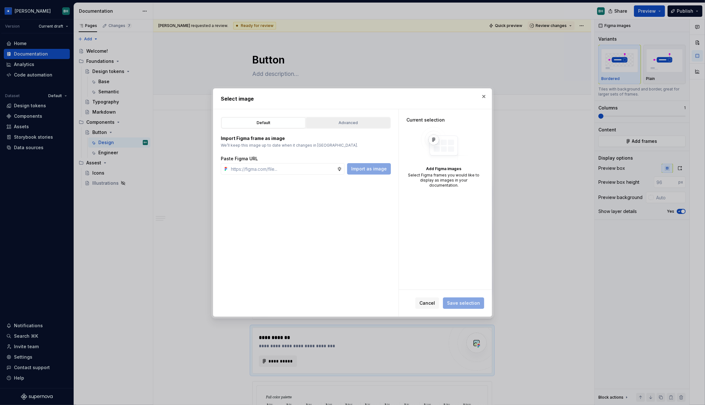
click at [340, 125] on div "Advanced" at bounding box center [349, 123] width 80 height 6
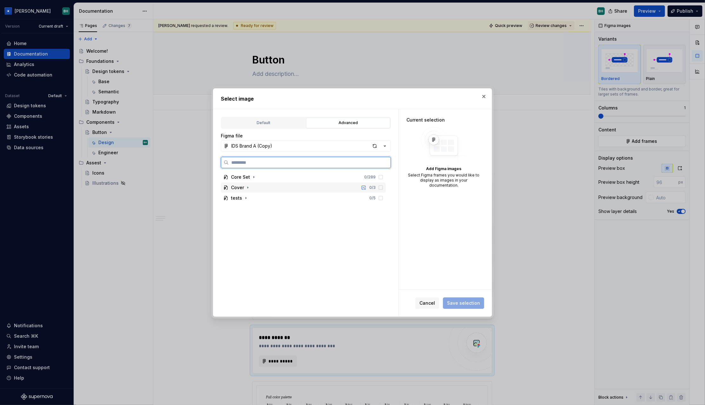
click at [365, 185] on div "Cover 0 / 3" at bounding box center [303, 188] width 165 height 10
click at [354, 178] on div "Core Set 0 / 289" at bounding box center [303, 177] width 165 height 10
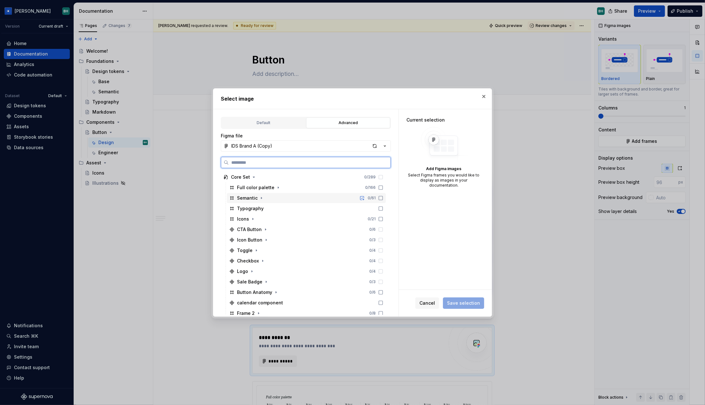
click at [383, 199] on icon at bounding box center [380, 198] width 5 height 5
click at [470, 305] on span "Save selection" at bounding box center [463, 303] width 33 height 6
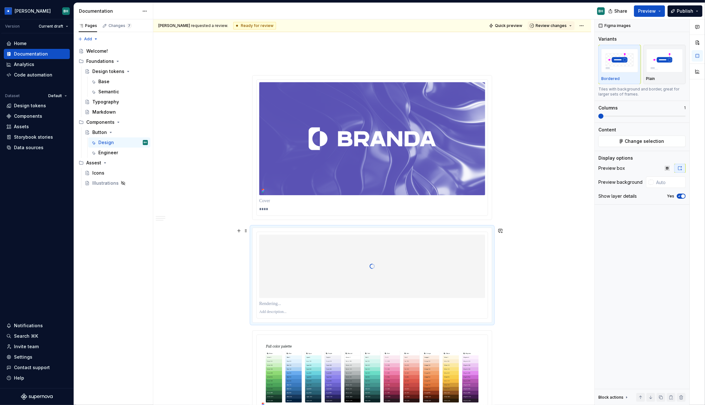
scroll to position [101, 0]
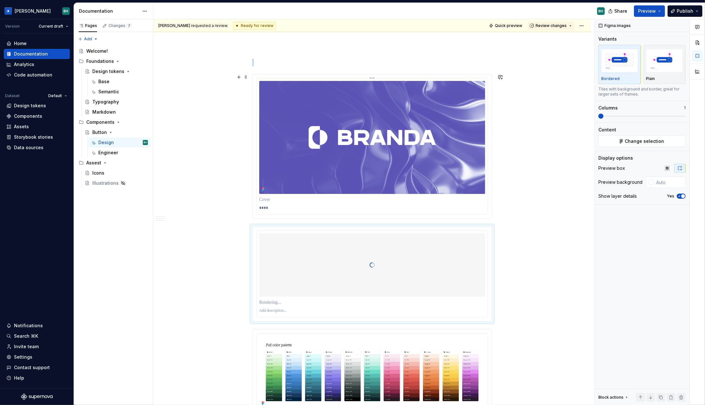
click at [421, 155] on img at bounding box center [372, 137] width 226 height 113
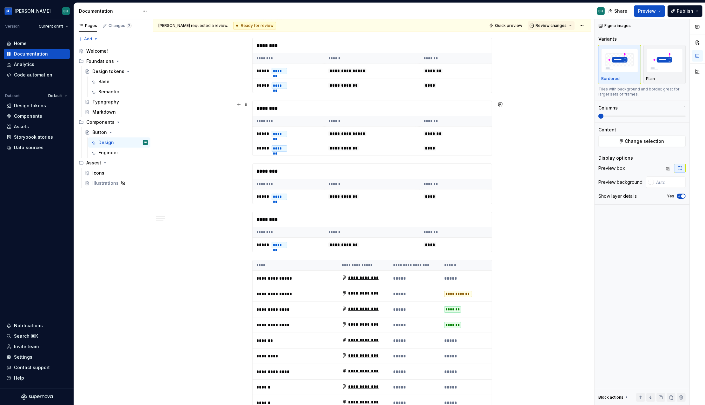
scroll to position [681, 0]
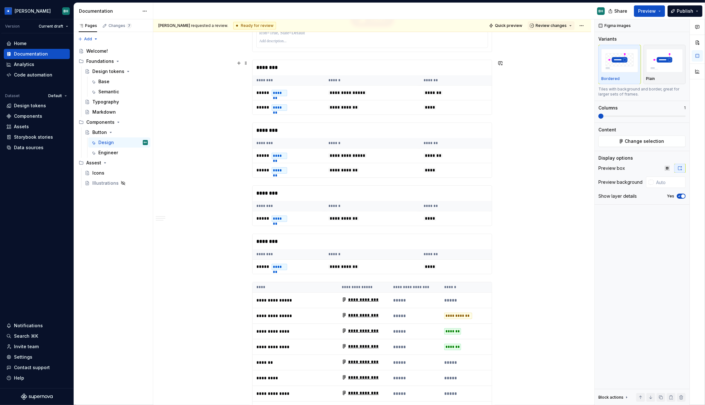
click at [327, 80] on th "******" at bounding box center [372, 80] width 95 height 10
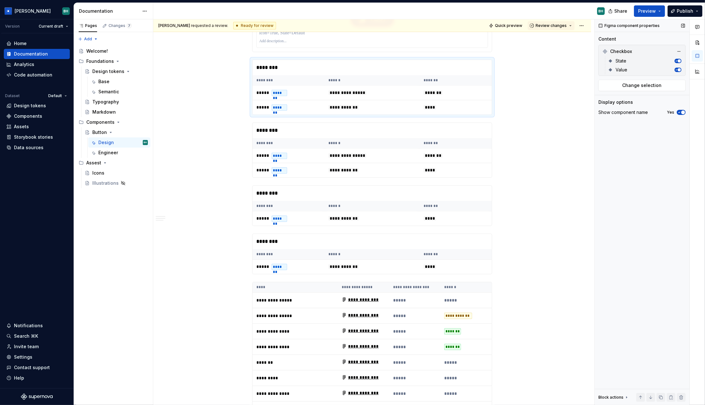
click at [678, 69] on span "button" at bounding box center [679, 69] width 3 height 3
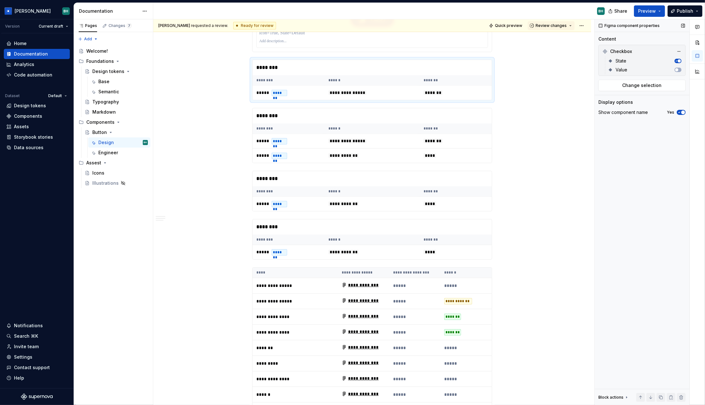
click at [677, 60] on icon "button" at bounding box center [676, 60] width 3 height 3
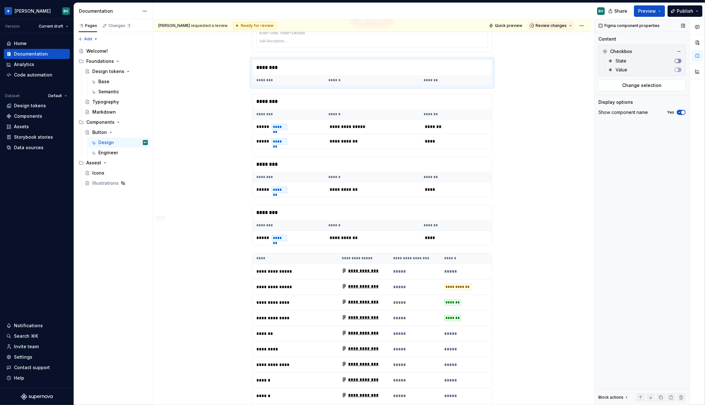
click at [678, 61] on button "button" at bounding box center [678, 61] width 7 height 4
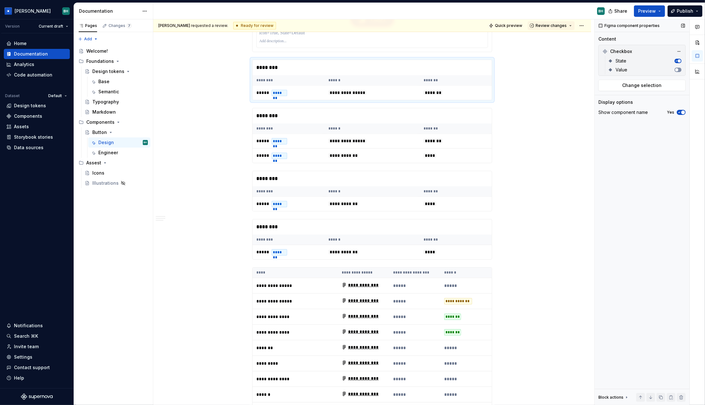
click at [678, 70] on span "button" at bounding box center [676, 69] width 3 height 3
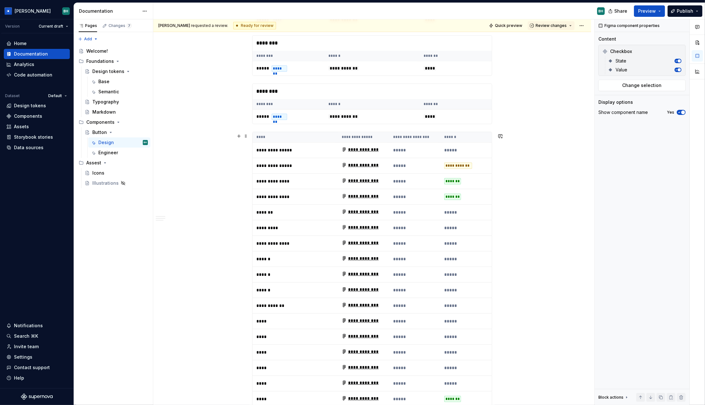
scroll to position [842, 0]
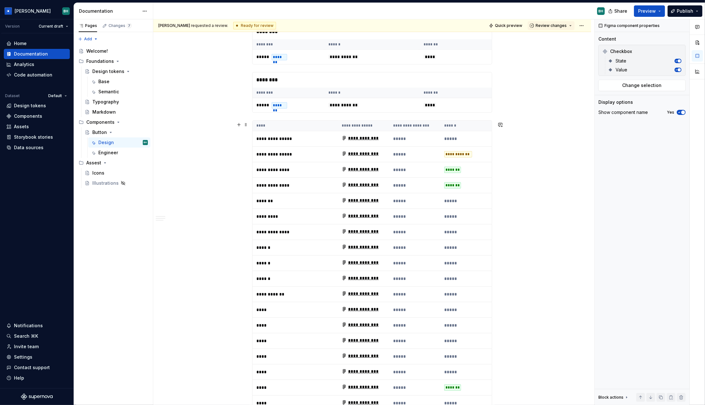
click at [291, 133] on td "**********" at bounding box center [295, 139] width 85 height 16
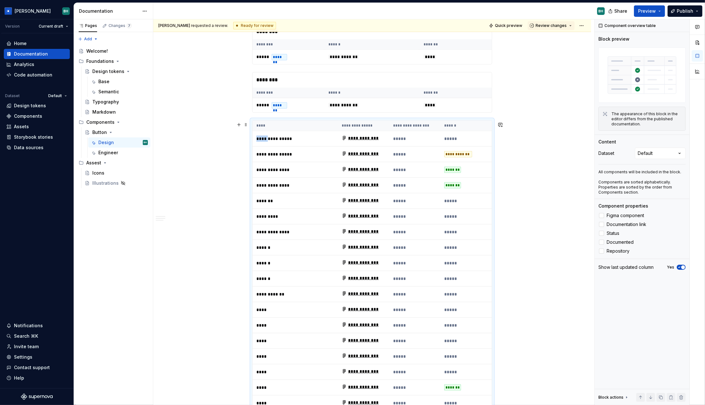
click at [291, 133] on td "**********" at bounding box center [295, 139] width 85 height 16
click at [240, 124] on button "button" at bounding box center [239, 124] width 9 height 9
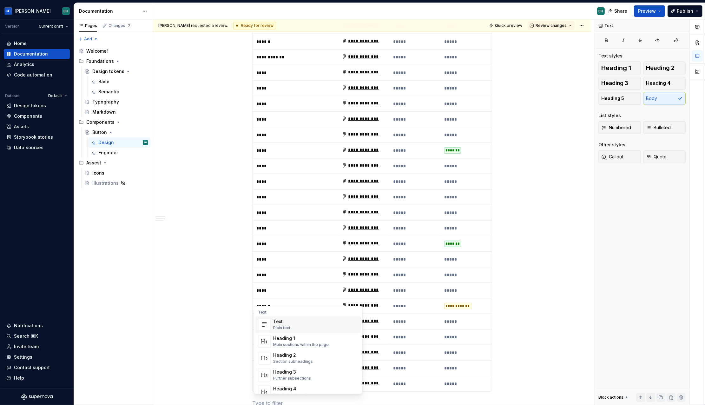
scroll to position [1110, 0]
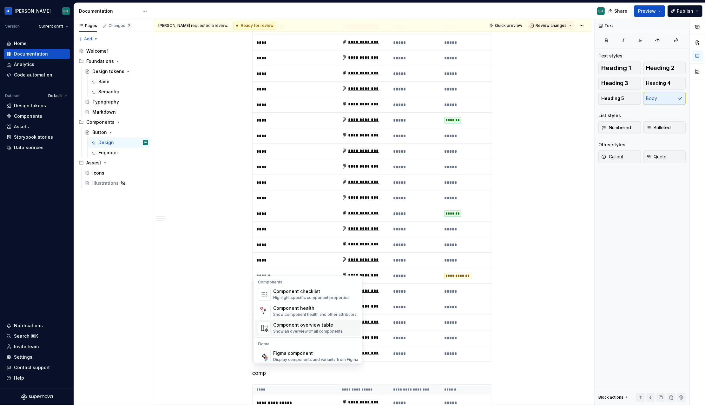
click at [313, 330] on div "Show an overview of all components" at bounding box center [308, 331] width 70 height 5
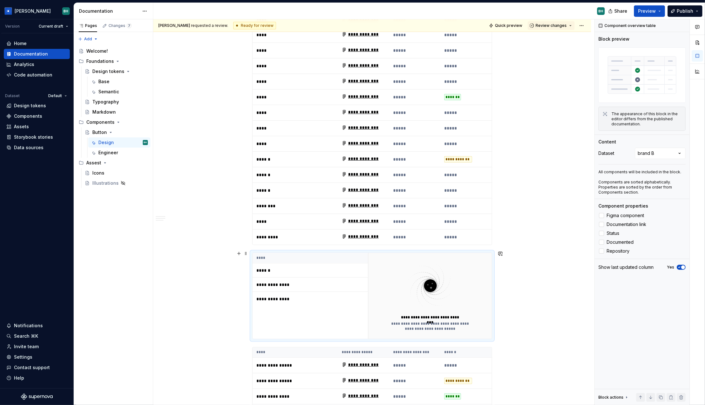
scroll to position [1239, 0]
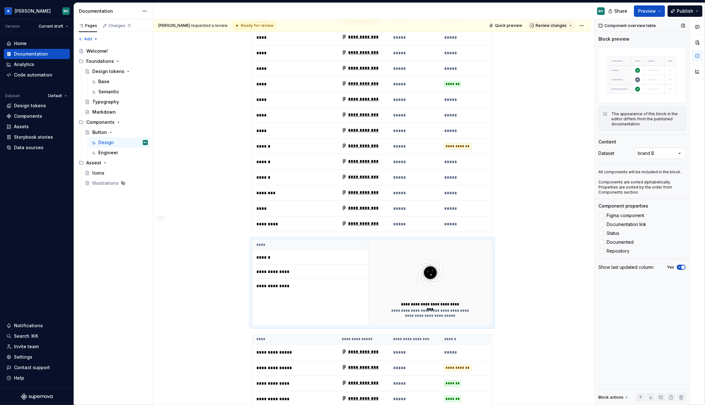
click at [652, 154] on div "Comments Open comments No comments yet Select ‘Comment’ from the block context …" at bounding box center [650, 212] width 110 height 386
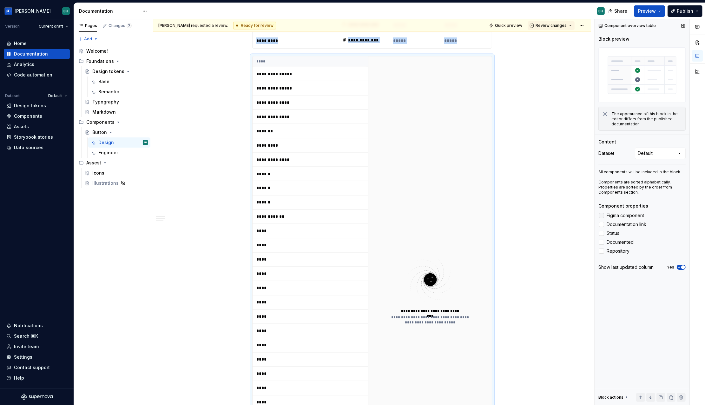
click at [603, 216] on div at bounding box center [601, 215] width 5 height 5
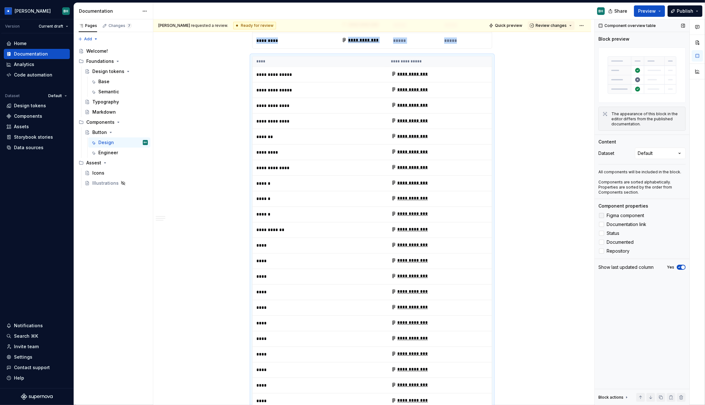
scroll to position [1457, 0]
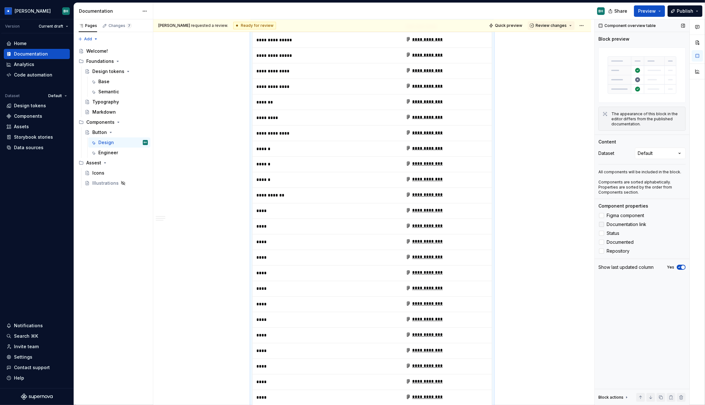
click at [603, 225] on div at bounding box center [601, 224] width 5 height 5
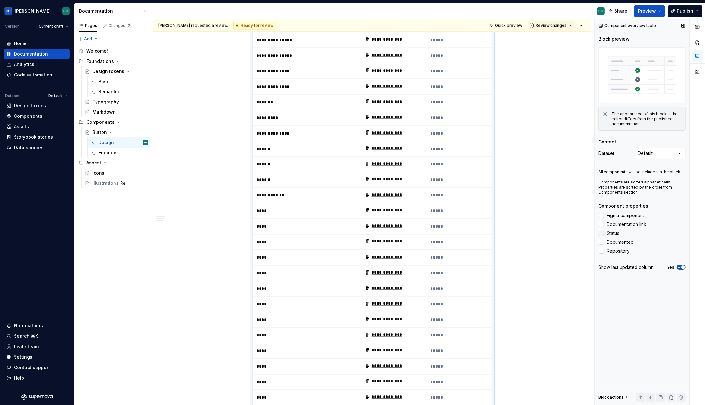
click at [602, 234] on div at bounding box center [601, 233] width 5 height 5
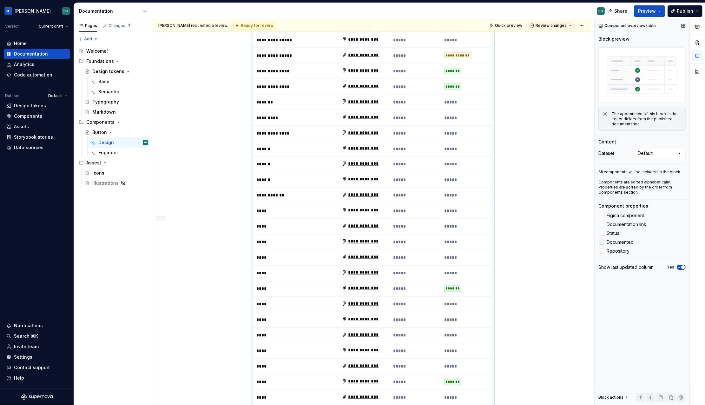
click at [602, 242] on div at bounding box center [601, 242] width 5 height 5
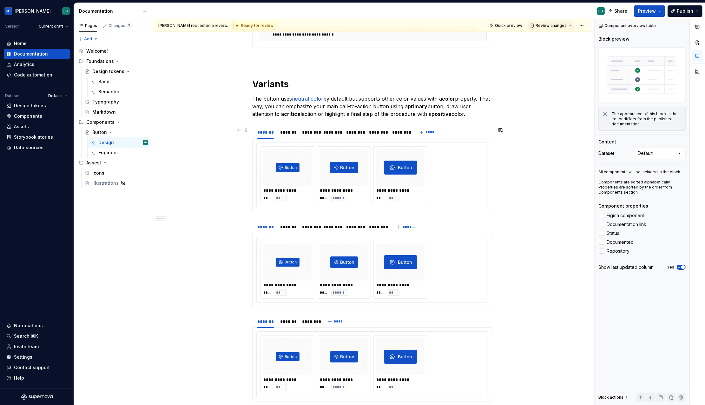
scroll to position [4216, 0]
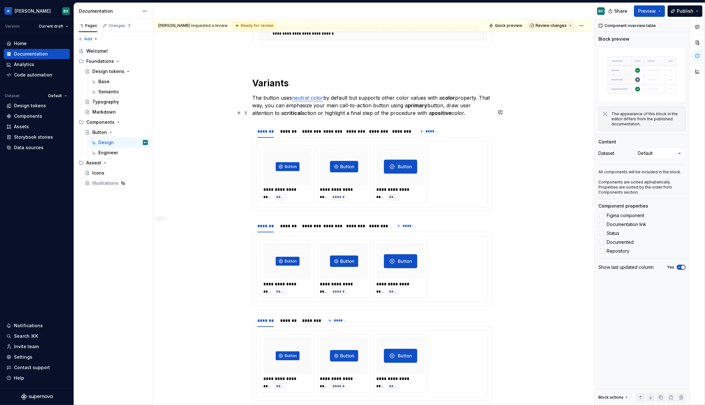
click at [453, 125] on div "******* ******* ******** ******** ******** ******** ******** *******" at bounding box center [372, 131] width 240 height 13
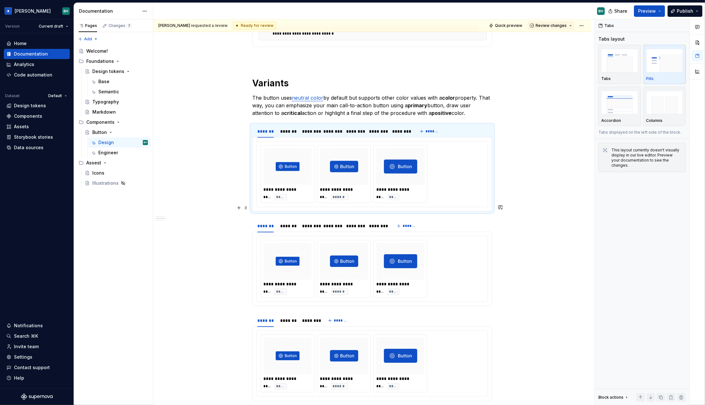
click at [446, 220] on div "******* ******* ******** ******** ******** ******** *******" at bounding box center [372, 226] width 240 height 13
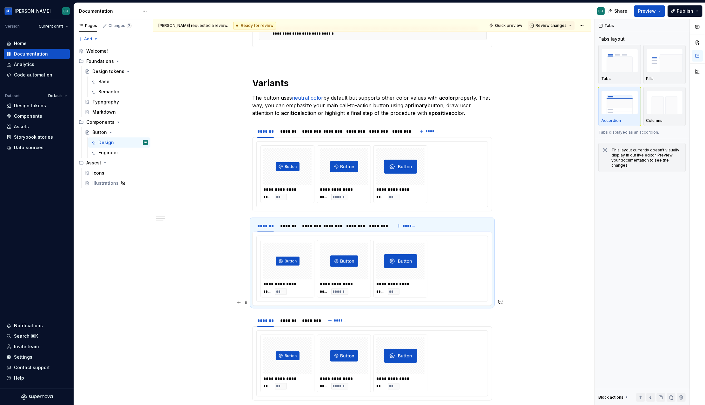
click at [445, 314] on div "******* ******* ******** *******" at bounding box center [372, 320] width 240 height 13
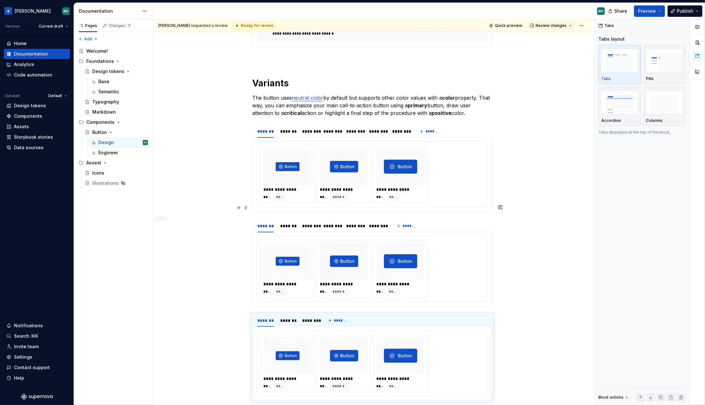
click at [463, 220] on div "******* ******* ******** ******** ******** ******** *******" at bounding box center [372, 226] width 240 height 13
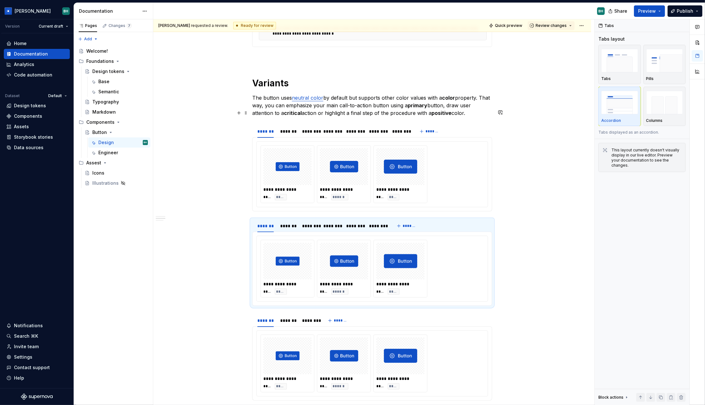
click at [457, 125] on div "******* ******* ******** ******** ******** ******** ******** *******" at bounding box center [372, 131] width 240 height 13
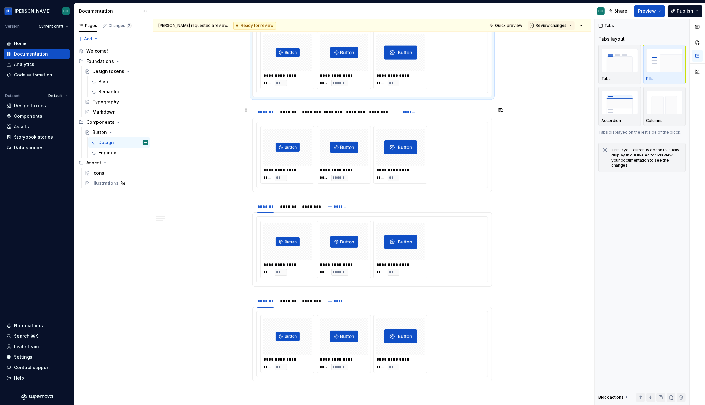
scroll to position [4336, 0]
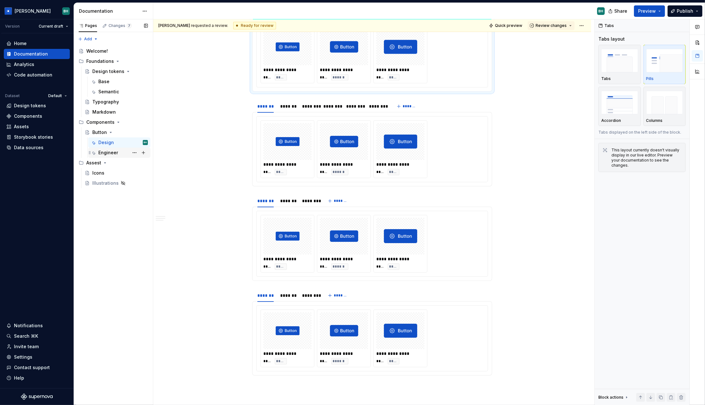
click at [116, 155] on div "Engineer" at bounding box center [108, 153] width 20 height 6
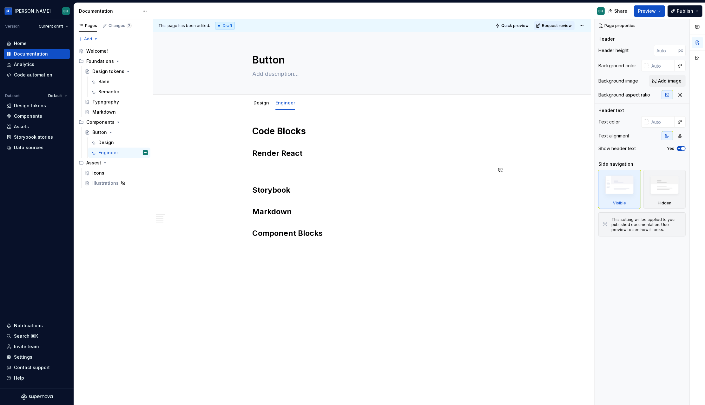
click at [246, 184] on div "Code Blocks Render React Storybook Markdown Component Blocks" at bounding box center [372, 246] width 438 height 273
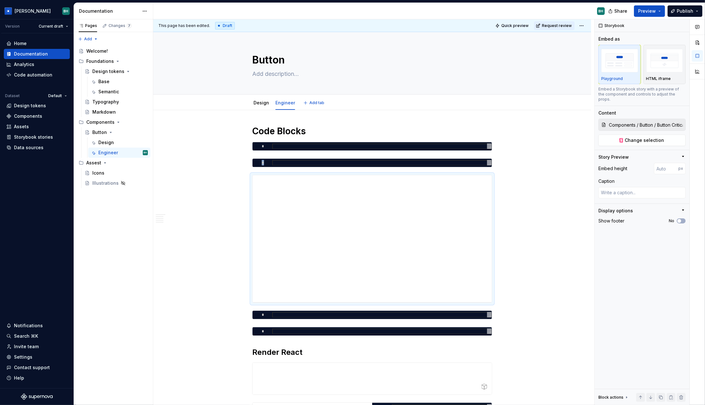
type textarea "*"
click at [240, 177] on button "button" at bounding box center [239, 178] width 9 height 9
click at [241, 177] on button "button" at bounding box center [239, 178] width 9 height 9
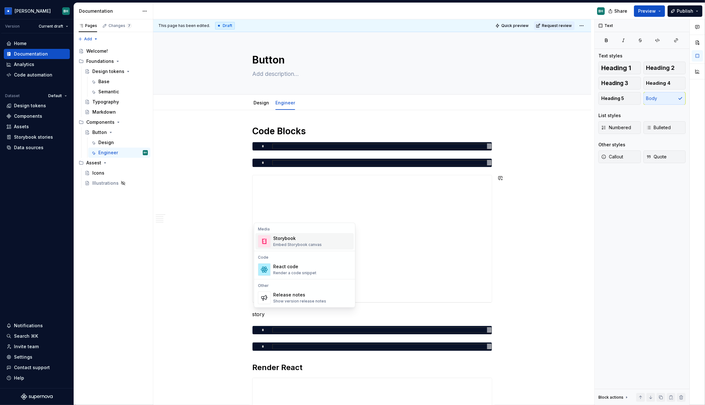
click at [298, 235] on div "Storybook" at bounding box center [297, 238] width 49 height 6
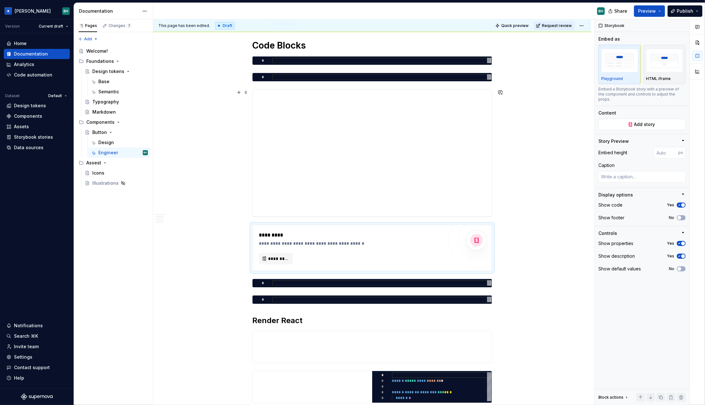
scroll to position [94, 0]
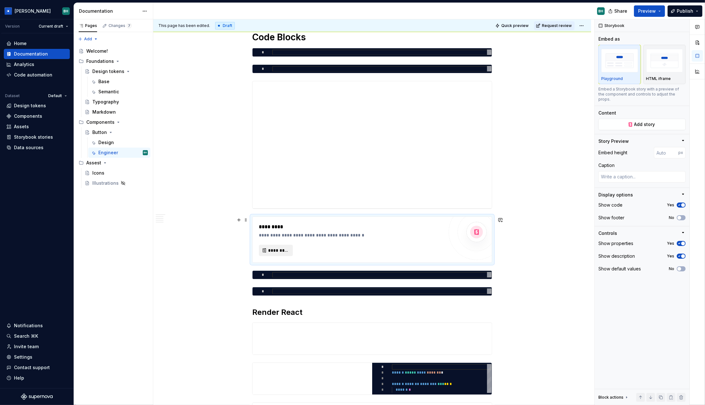
click at [276, 250] on span "*********" at bounding box center [278, 250] width 21 height 6
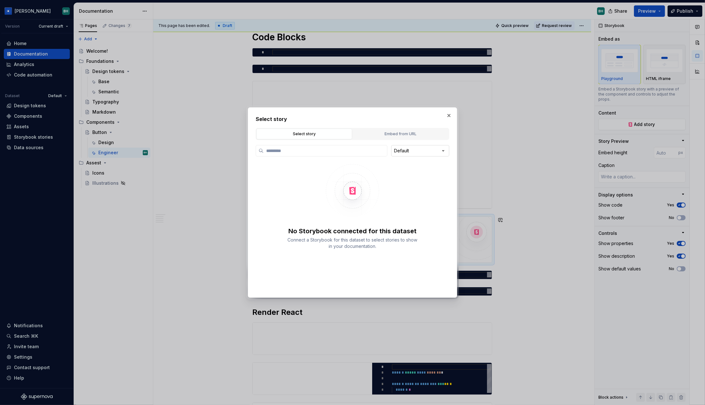
click at [412, 152] on div "Select story Select story Embed from URL Default No Storybook connected for thi…" at bounding box center [352, 202] width 705 height 405
click at [422, 150] on div "Select story Select story Embed from URL Default No Storybook connected for thi…" at bounding box center [352, 202] width 705 height 405
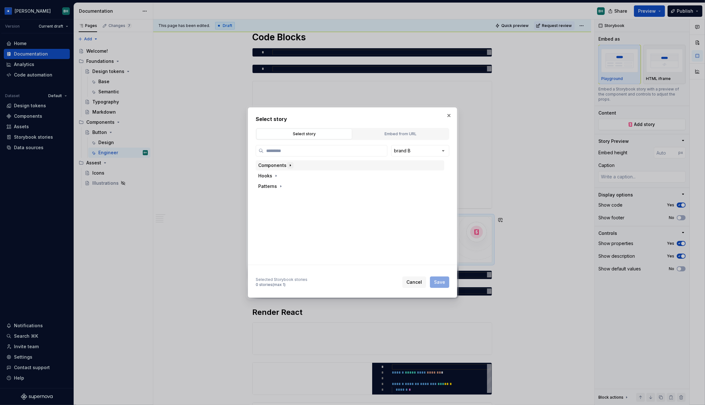
click at [289, 167] on icon "button" at bounding box center [290, 165] width 5 height 5
click at [289, 177] on icon "button" at bounding box center [290, 175] width 5 height 5
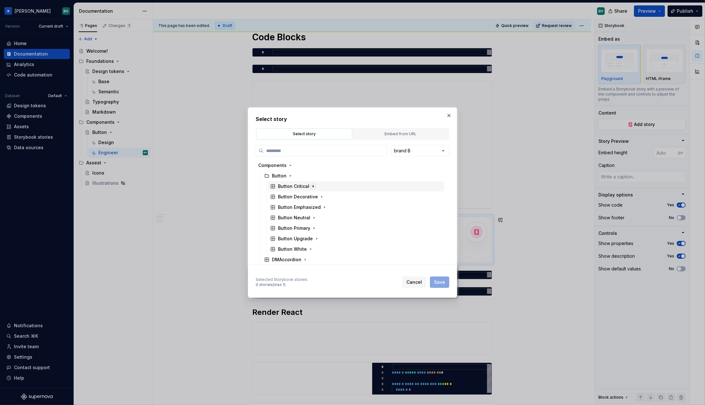
click at [312, 187] on icon "button" at bounding box center [313, 186] width 5 height 5
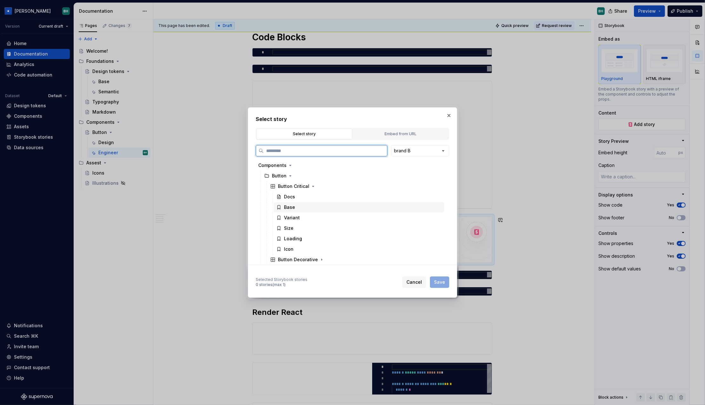
click at [291, 197] on div "Docs" at bounding box center [289, 197] width 11 height 6
click at [440, 279] on span "Save" at bounding box center [439, 282] width 11 height 6
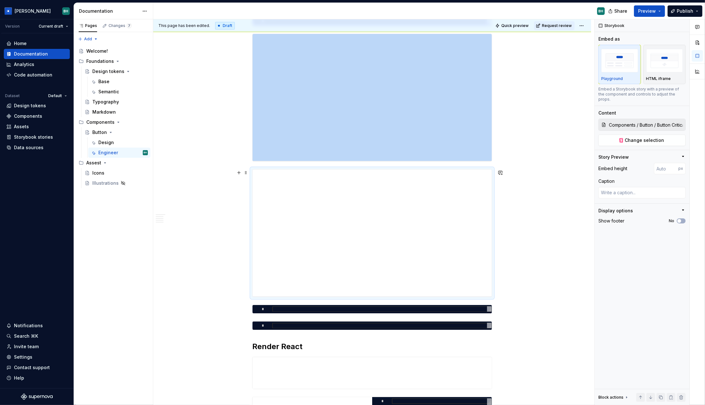
scroll to position [142, 0]
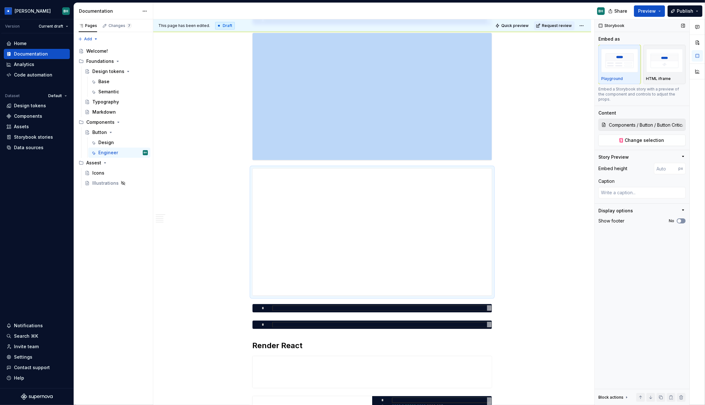
click at [684, 218] on button "No" at bounding box center [681, 220] width 9 height 5
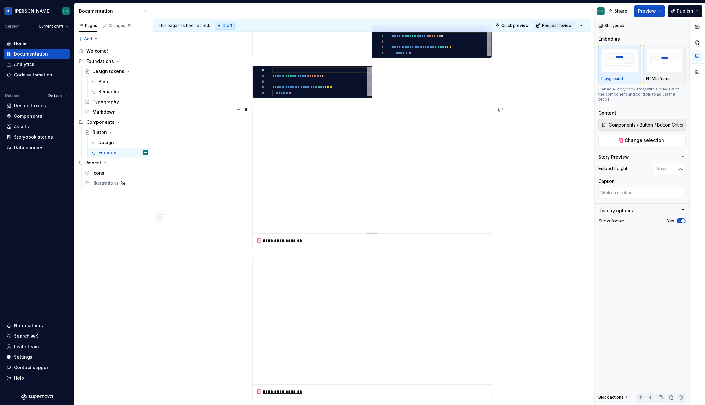
scroll to position [609, 0]
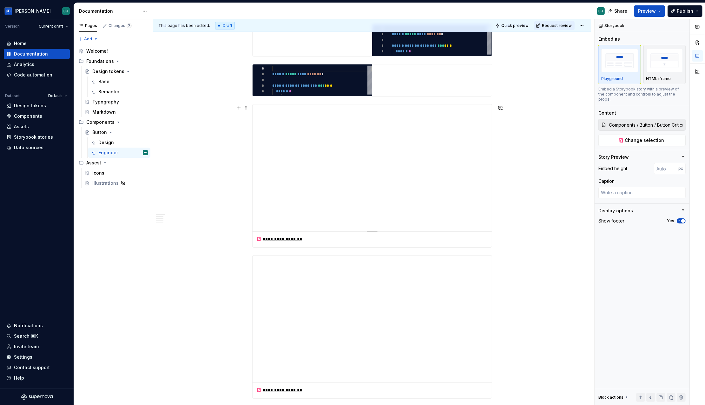
type textarea "*"
type input "[URL][DOMAIN_NAME]"
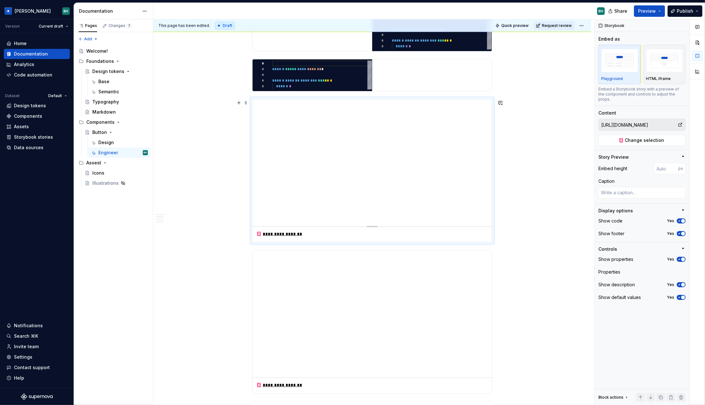
scroll to position [618, 0]
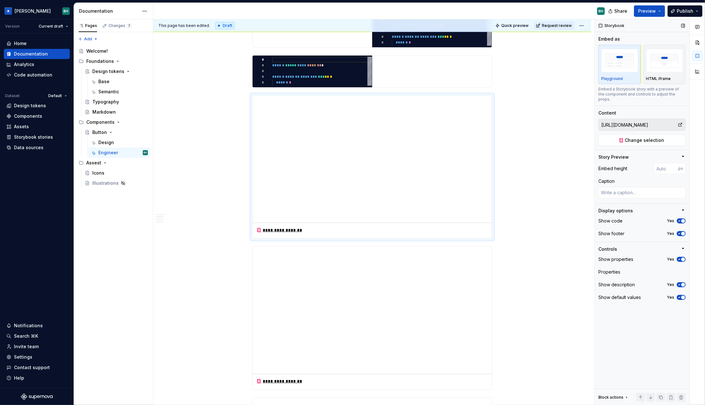
click at [685, 257] on div "Show properties Yes" at bounding box center [642, 259] width 87 height 9
click at [680, 259] on icon "button" at bounding box center [680, 259] width 2 height 1
click at [682, 257] on div "No" at bounding box center [677, 259] width 17 height 5
click at [681, 257] on span "button" at bounding box center [680, 259] width 4 height 4
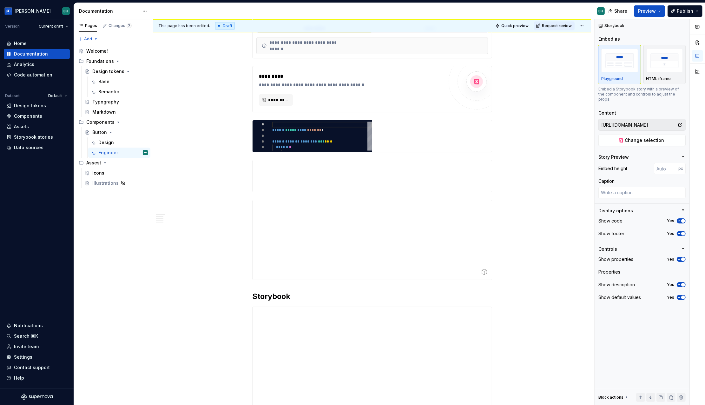
scroll to position [1786, 0]
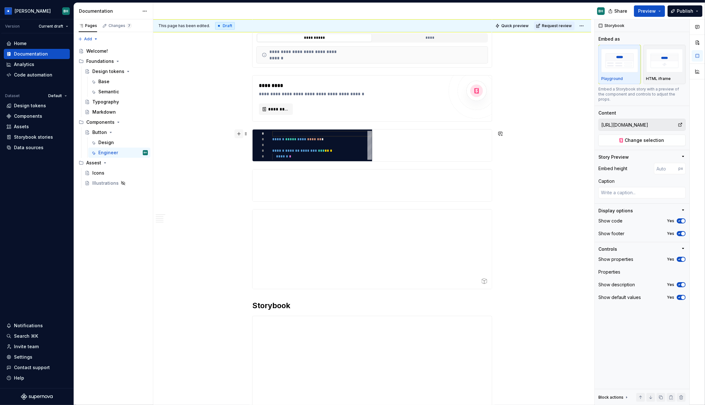
click at [241, 134] on button "button" at bounding box center [239, 133] width 9 height 9
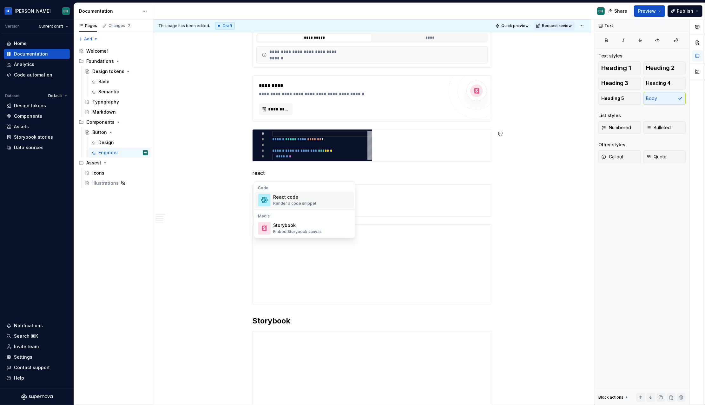
click at [310, 205] on div "Render a code snippet" at bounding box center [294, 203] width 43 height 5
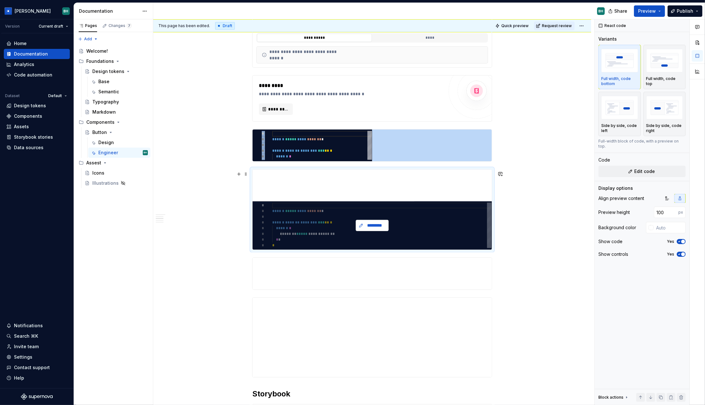
click at [379, 226] on span "*********" at bounding box center [375, 225] width 20 height 6
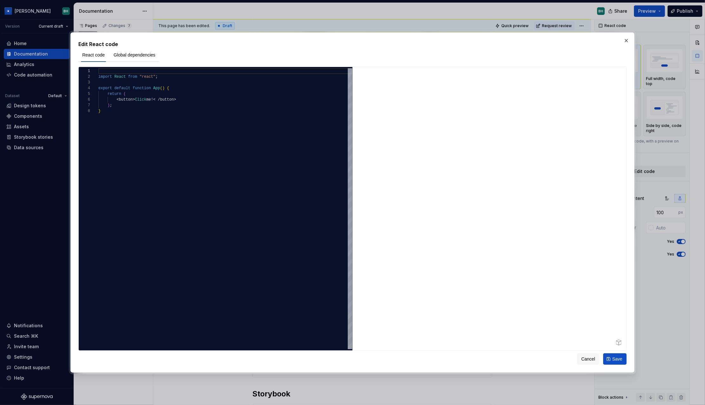
type textarea "*"
click at [150, 55] on span "Global dependencies" at bounding box center [135, 55] width 42 height 6
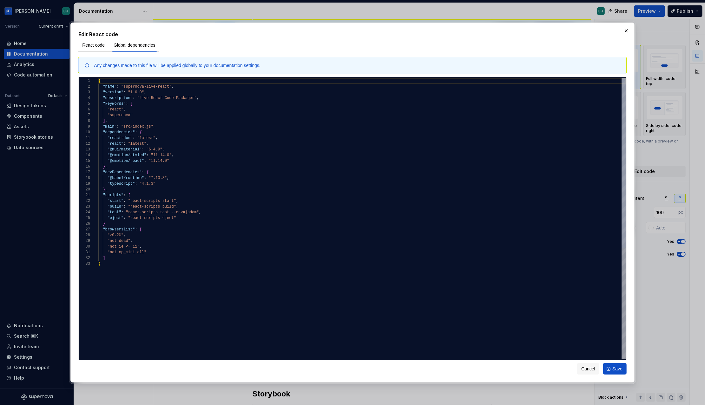
type textarea "**********"
click at [177, 130] on div "{ "name" : "supernova-live-react" , "version" : "1.0.0" , "description" : "Live…" at bounding box center [362, 310] width 528 height 464
click at [627, 26] on button "button" at bounding box center [626, 30] width 9 height 9
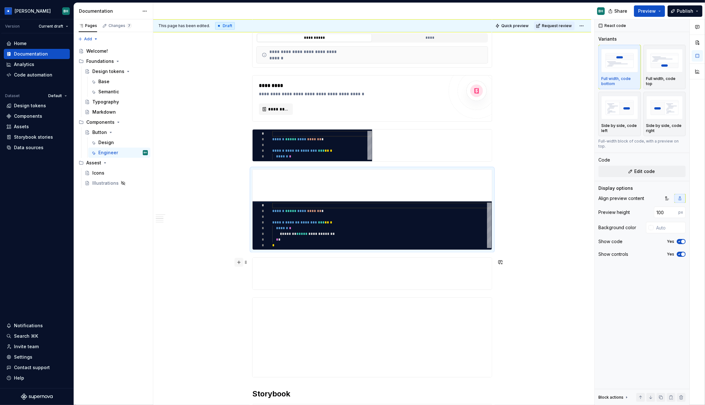
click at [241, 262] on button "button" at bounding box center [239, 262] width 9 height 9
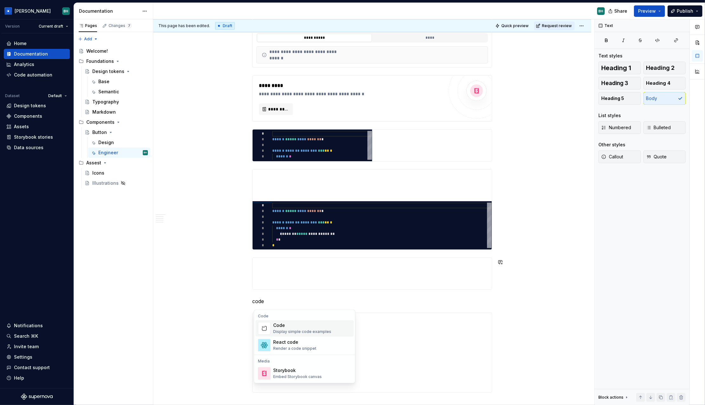
click at [292, 329] on div "Code" at bounding box center [302, 326] width 58 height 6
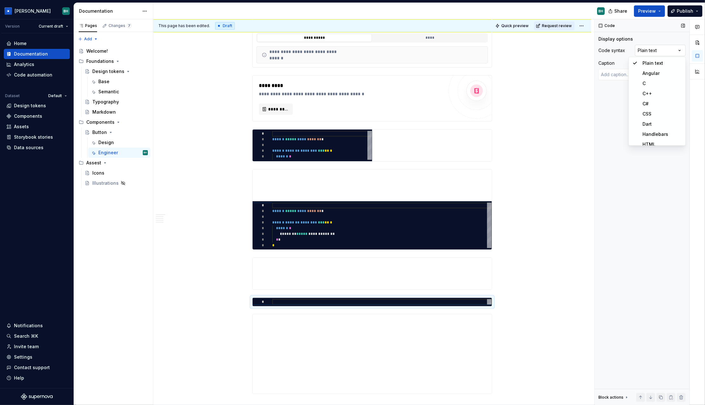
click at [660, 48] on div "Comments Open comments No comments yet Select ‘Comment’ from the block context …" at bounding box center [650, 212] width 110 height 386
click at [556, 134] on html "[PERSON_NAME] Version Current draft Home Documentation Analytics Code automatio…" at bounding box center [352, 202] width 705 height 405
click at [100, 178] on div "Illustrations" at bounding box center [116, 183] width 68 height 10
click at [103, 171] on div "Icons" at bounding box center [98, 173] width 12 height 6
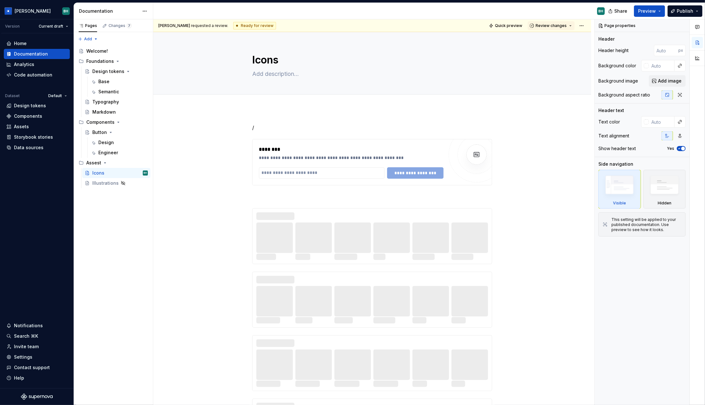
type textarea "*"
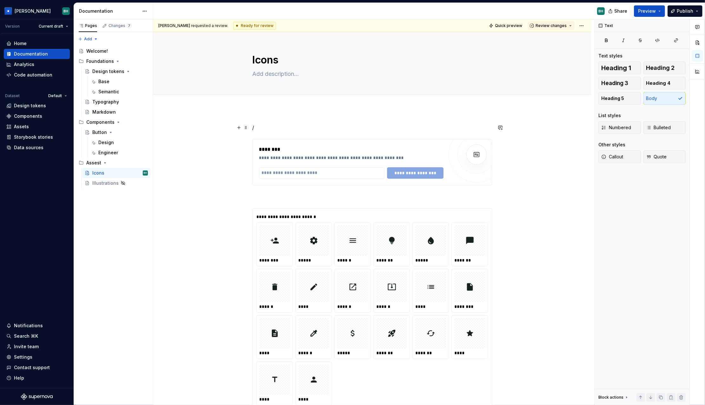
click at [275, 124] on p "/" at bounding box center [372, 128] width 240 height 8
click at [312, 151] on div "Vector assets" at bounding box center [299, 149] width 53 height 6
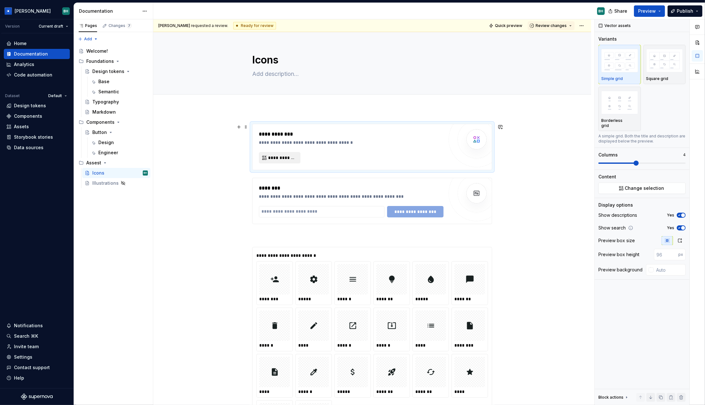
click at [290, 160] on span "**********" at bounding box center [282, 158] width 28 height 6
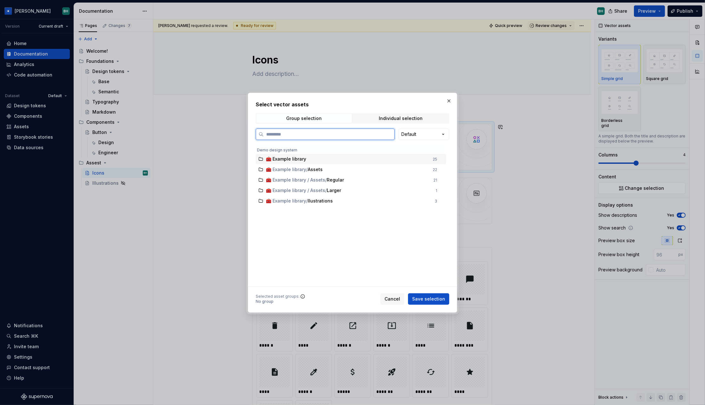
click at [337, 161] on div "🧰 Example library" at bounding box center [347, 159] width 163 height 6
click at [419, 297] on span "Save selection" at bounding box center [428, 299] width 33 height 6
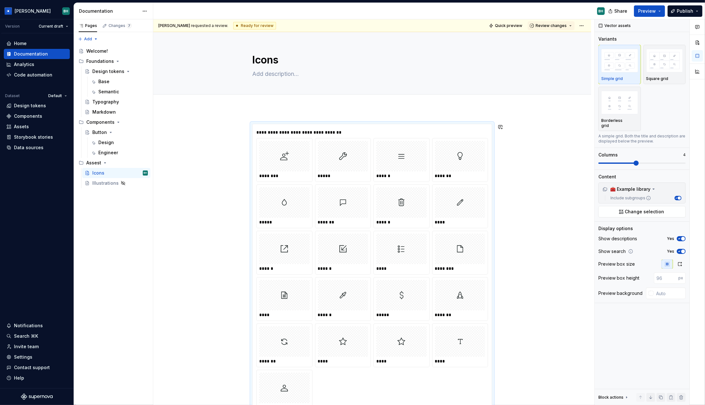
scroll to position [104, 0]
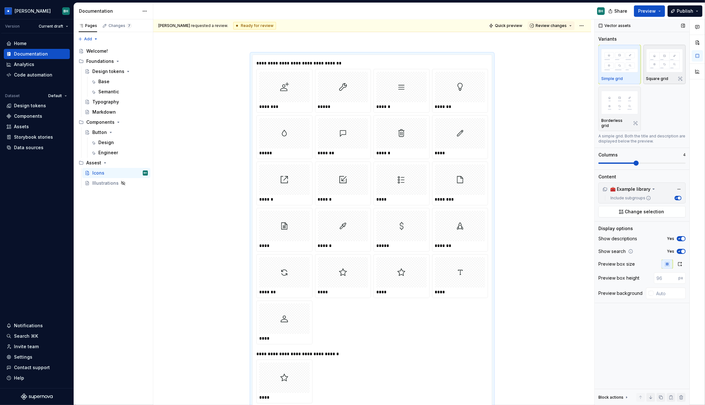
click at [651, 71] on img "button" at bounding box center [665, 60] width 37 height 23
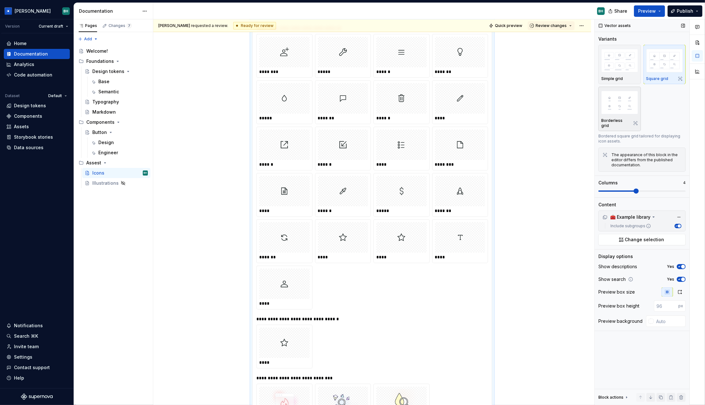
click at [625, 111] on img "button" at bounding box center [620, 102] width 37 height 23
click at [619, 57] on img "button" at bounding box center [620, 60] width 37 height 23
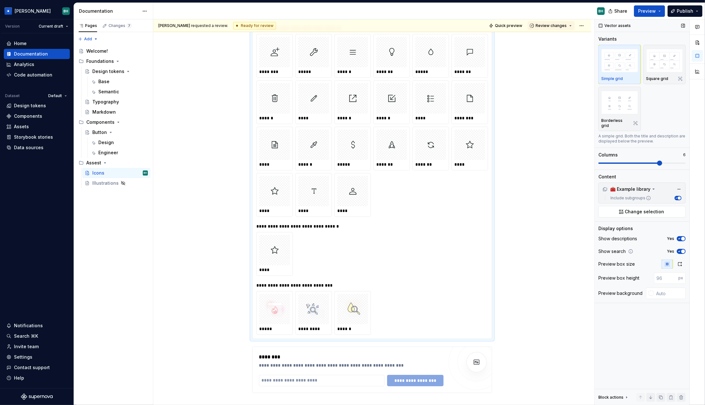
click at [657, 161] on span at bounding box center [659, 163] width 5 height 5
click at [682, 237] on span "button" at bounding box center [684, 239] width 4 height 4
click at [682, 236] on button "No" at bounding box center [681, 238] width 9 height 5
click at [31, 65] on div "Analytics" at bounding box center [24, 64] width 20 height 6
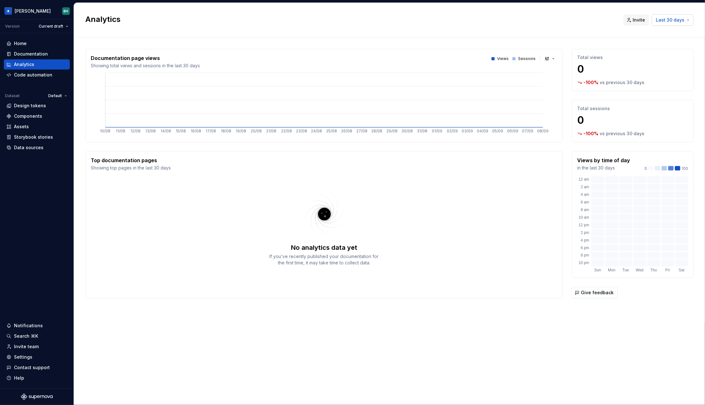
click at [675, 20] on span "Last 30 days" at bounding box center [670, 20] width 29 height 6
click at [358, 36] on html "[PERSON_NAME] Version Current draft Home Documentation Analytics Code automatio…" at bounding box center [352, 202] width 705 height 405
click at [39, 70] on div "Code automation" at bounding box center [37, 75] width 66 height 10
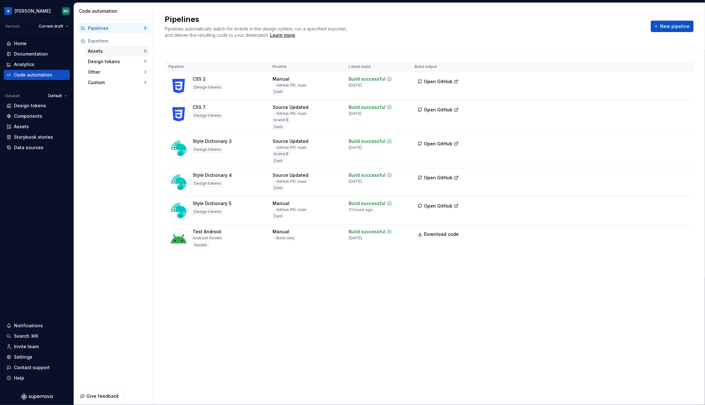
click at [115, 51] on div "Assets" at bounding box center [116, 51] width 56 height 6
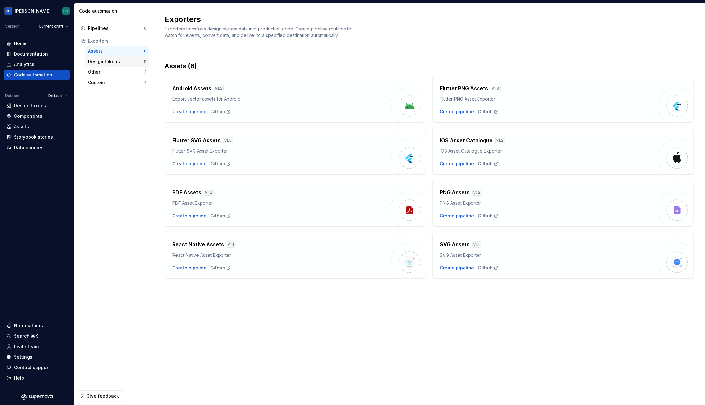
click at [129, 62] on div "Design tokens" at bounding box center [116, 61] width 56 height 6
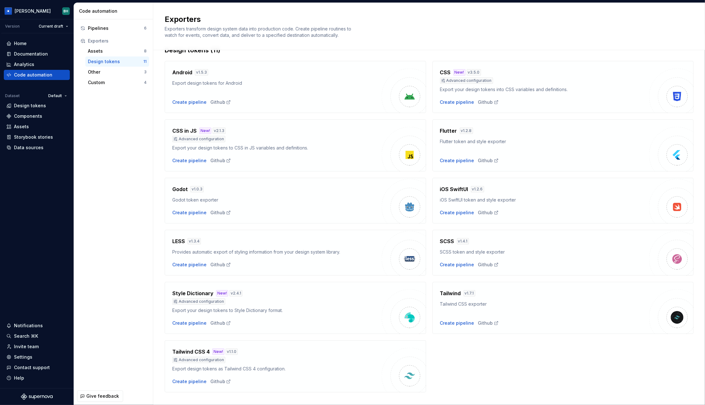
scroll to position [27, 0]
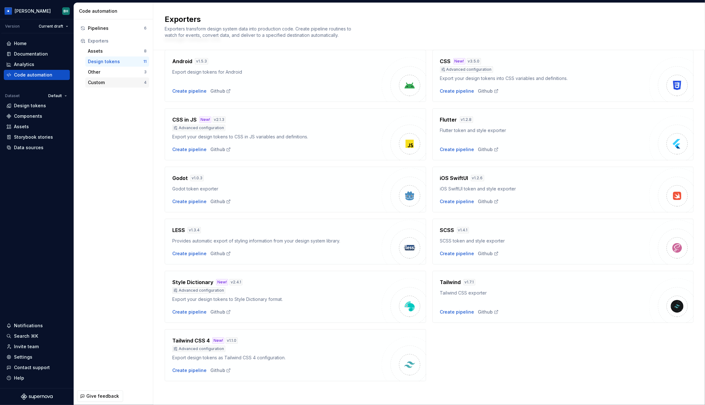
click at [119, 85] on div "Custom" at bounding box center [116, 82] width 56 height 6
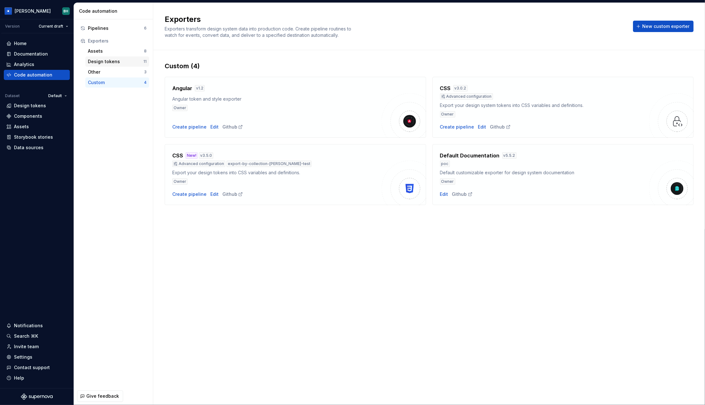
click at [116, 61] on div "Design tokens" at bounding box center [116, 61] width 56 height 6
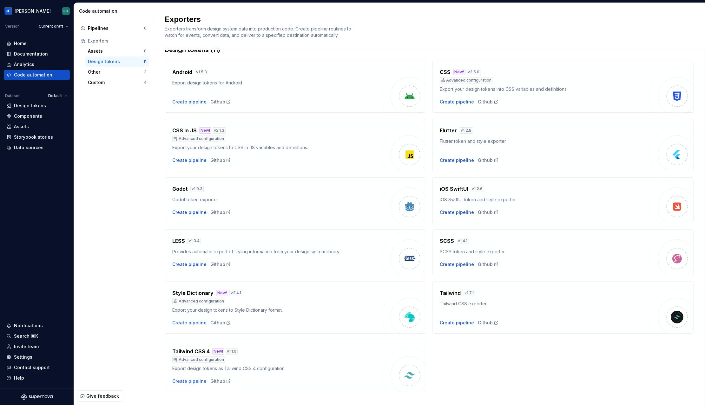
scroll to position [27, 0]
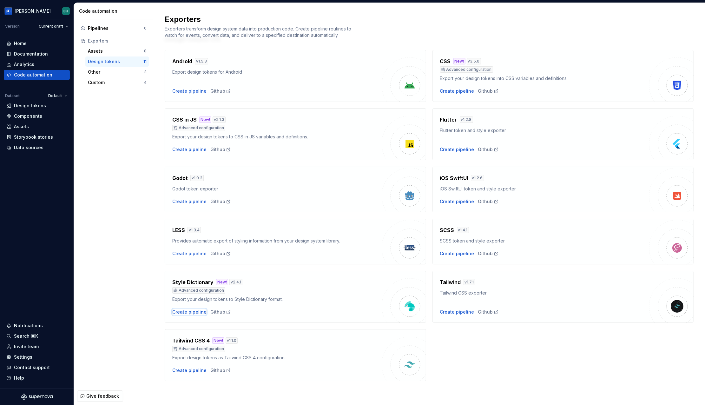
click at [192, 313] on div "Create pipeline" at bounding box center [189, 312] width 34 height 6
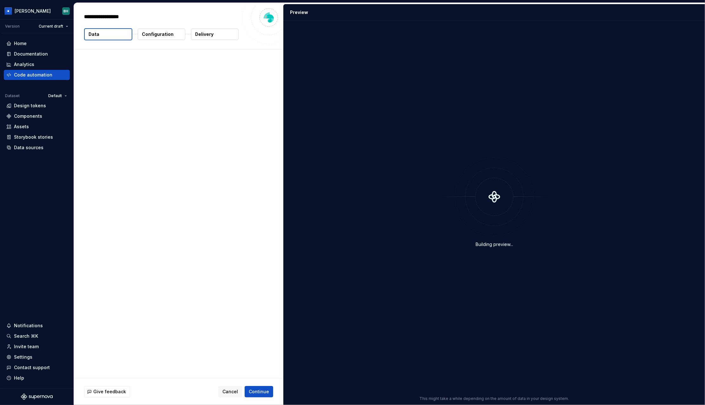
type textarea "*"
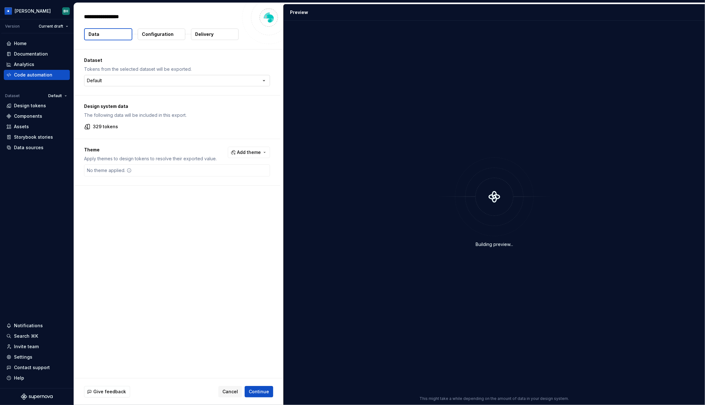
click at [129, 77] on html "**********" at bounding box center [352, 202] width 705 height 405
click at [226, 69] on html "[PERSON_NAME] Version Current draft Home Documentation Analytics Code automatio…" at bounding box center [352, 202] width 705 height 405
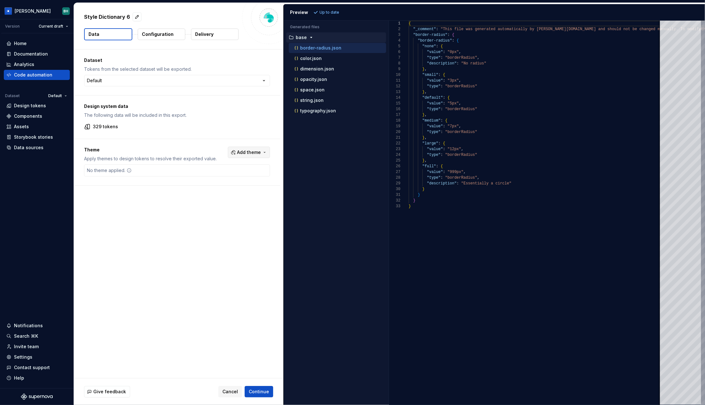
click at [248, 150] on span "Add theme" at bounding box center [249, 152] width 24 height 6
click at [205, 178] on div "Suggestions" at bounding box center [203, 177] width 5 height 5
click at [218, 256] on html "[PERSON_NAME] Version Current draft Home Documentation Analytics Code automatio…" at bounding box center [352, 202] width 705 height 405
click at [339, 14] on span "Refresh preview" at bounding box center [336, 12] width 32 height 5
click at [316, 122] on div "dark" at bounding box center [337, 121] width 99 height 5
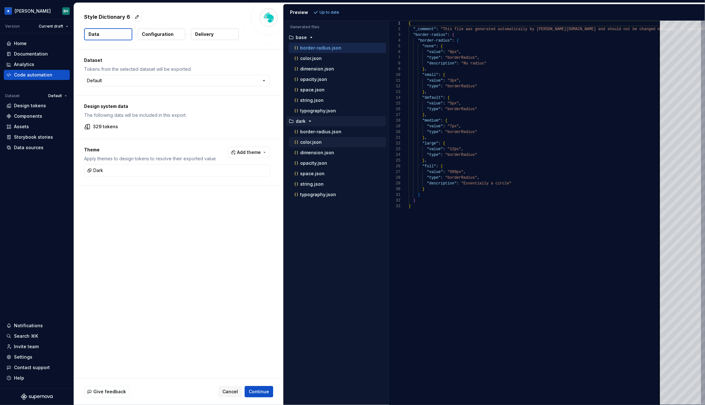
click at [349, 143] on div "color.json" at bounding box center [339, 142] width 93 height 6
type textarea "**********"
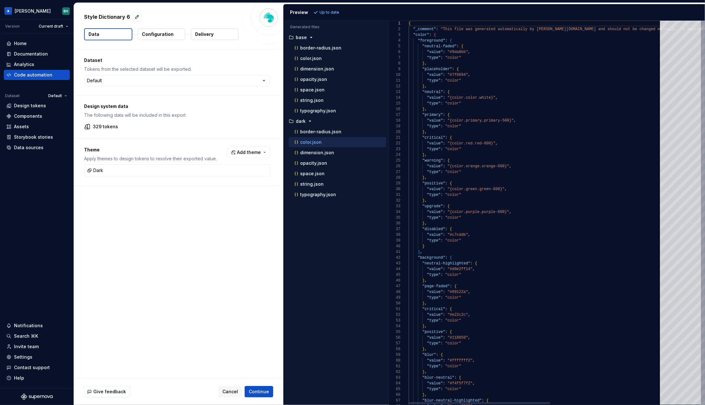
scroll to position [57, 0]
click at [162, 35] on p "Configuration" at bounding box center [158, 34] width 32 height 6
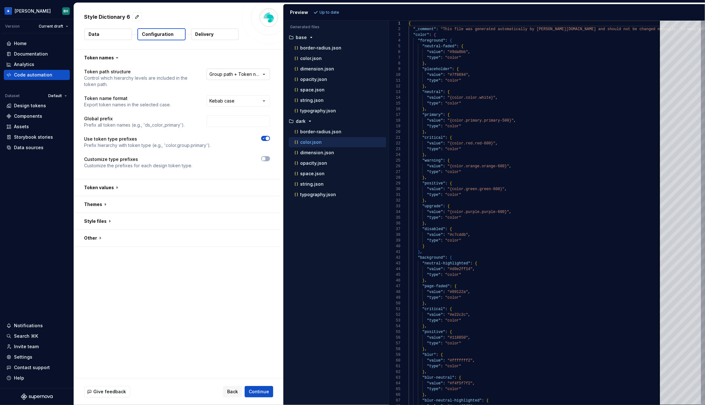
click at [233, 72] on html "**********" at bounding box center [352, 202] width 705 height 405
click at [188, 72] on html "**********" at bounding box center [352, 202] width 705 height 405
click at [239, 124] on input "text" at bounding box center [238, 121] width 63 height 11
click at [127, 188] on button "button" at bounding box center [177, 187] width 206 height 17
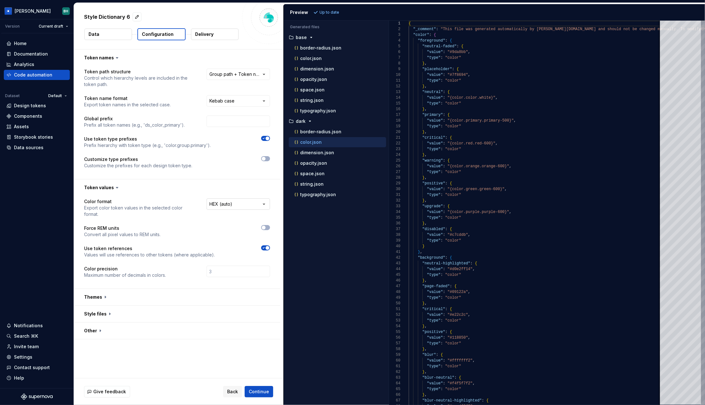
click at [222, 205] on html "**********" at bounding box center [352, 202] width 705 height 405
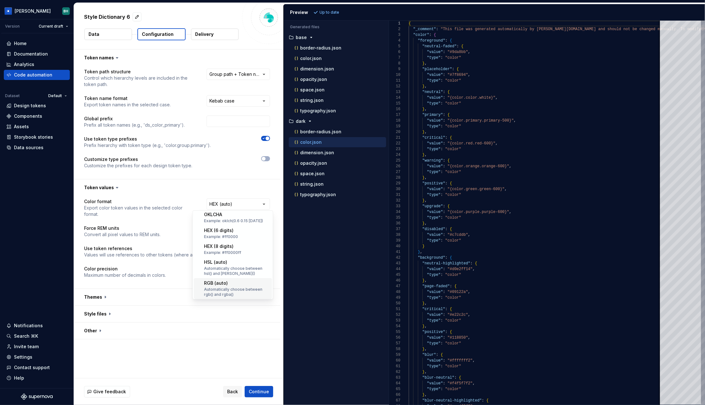
scroll to position [80, 0]
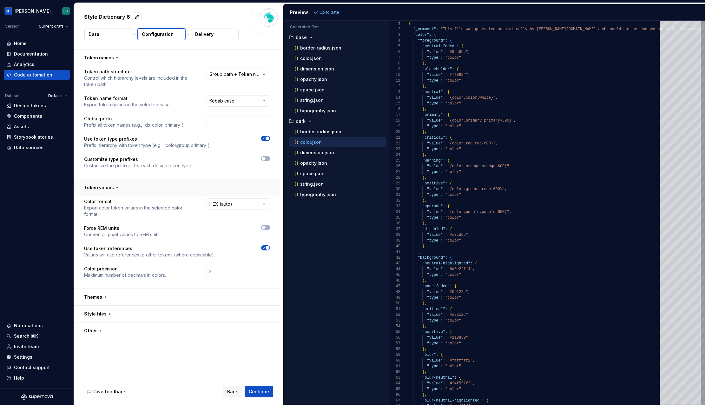
click at [181, 189] on html "**********" at bounding box center [352, 202] width 705 height 405
click at [261, 397] on button "Continue" at bounding box center [259, 391] width 29 height 11
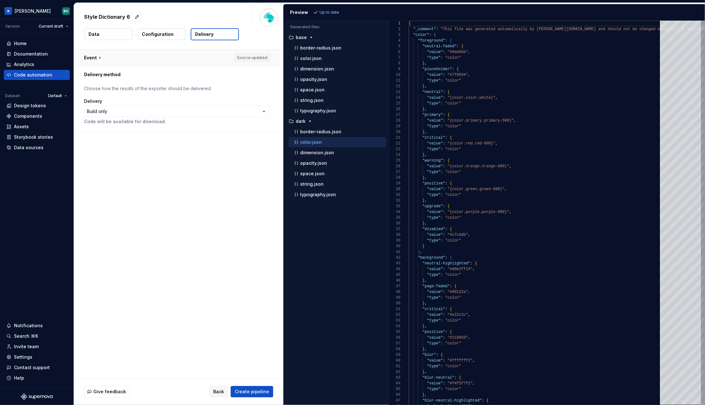
click at [99, 55] on button "button" at bounding box center [177, 58] width 206 height 17
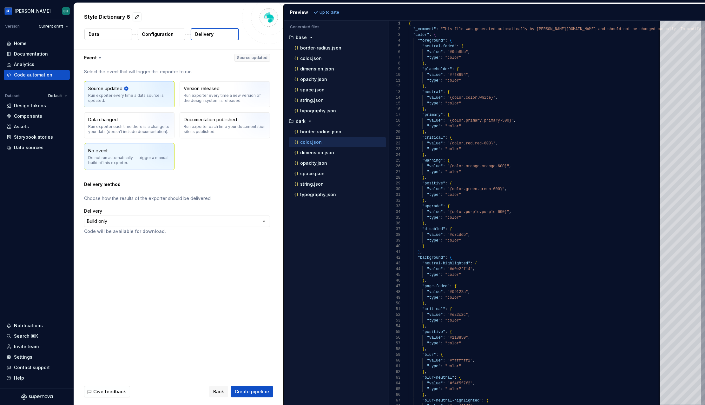
click at [126, 152] on div "No event Do not run automatically — trigger a manual build of this exporter." at bounding box center [129, 157] width 82 height 18
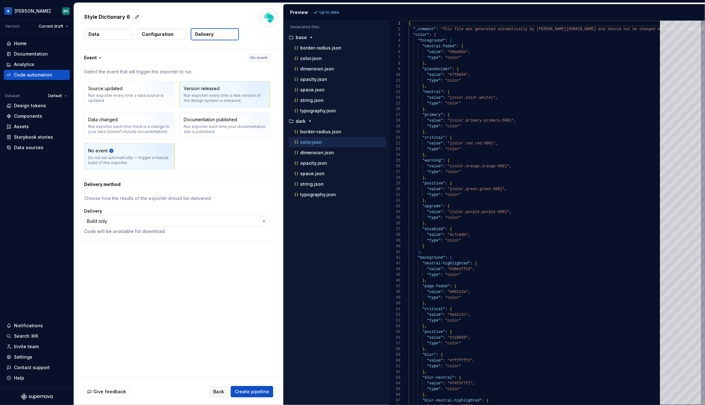
click at [230, 94] on div "Run exporter every time a new version of the design system is released." at bounding box center [225, 98] width 82 height 10
click at [148, 222] on html "**********" at bounding box center [352, 202] width 705 height 405
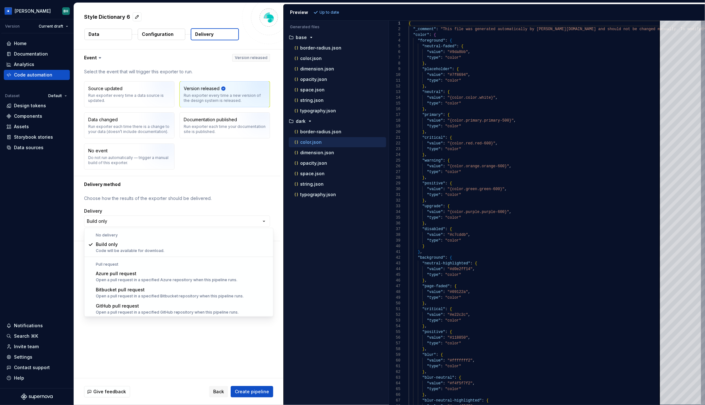
scroll to position [17, 0]
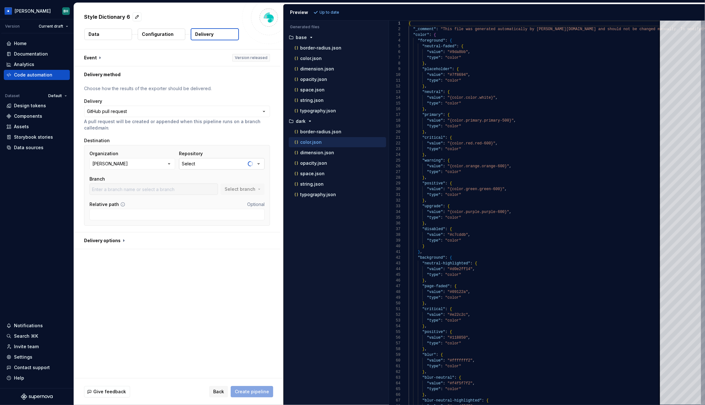
click at [217, 165] on button "Select" at bounding box center [222, 163] width 86 height 11
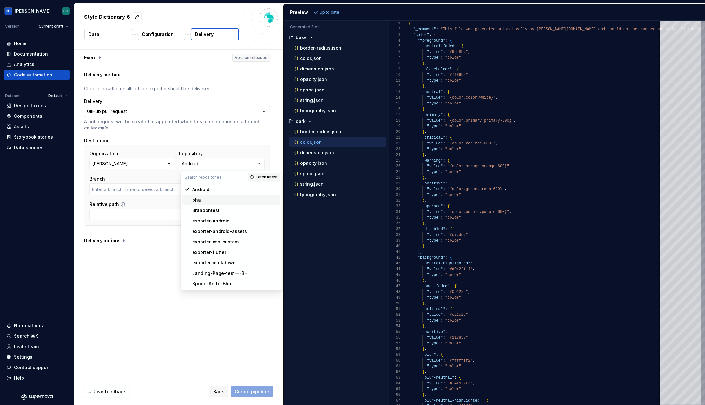
click at [196, 198] on div "bha" at bounding box center [196, 200] width 9 height 6
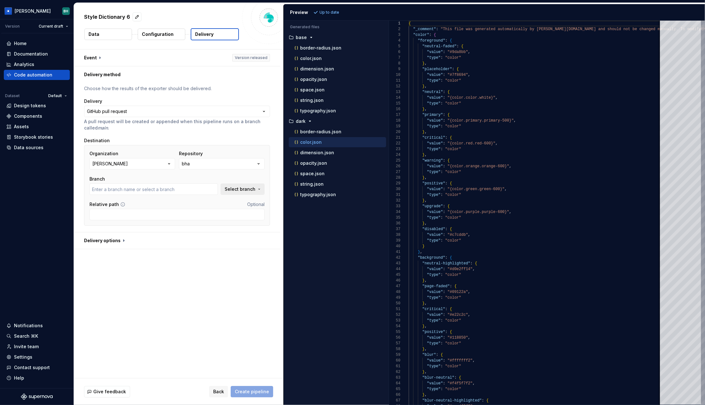
type input "main"
click at [248, 187] on span "Select branch" at bounding box center [240, 189] width 31 height 6
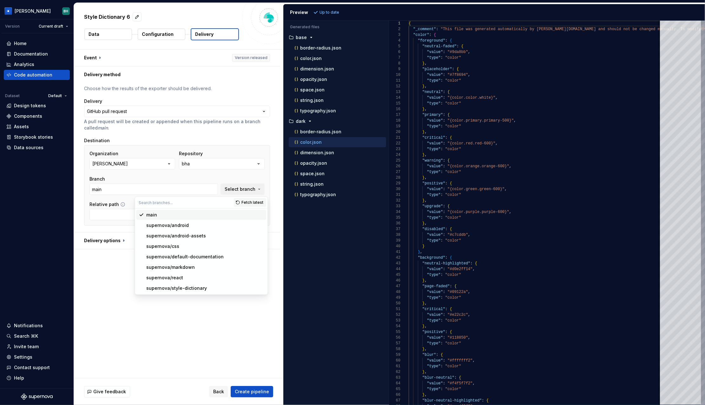
click at [181, 218] on span "main" at bounding box center [201, 215] width 130 height 10
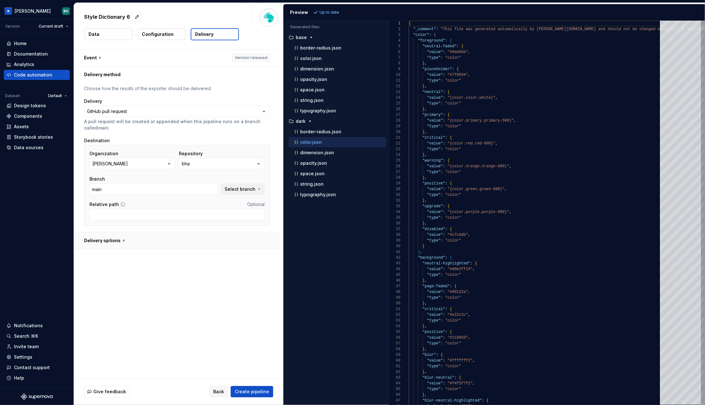
click at [122, 242] on button "button" at bounding box center [177, 240] width 206 height 17
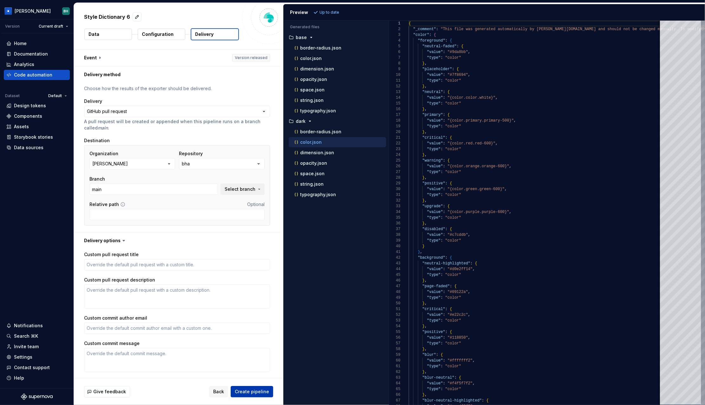
click at [248, 394] on span "Create pipeline" at bounding box center [252, 392] width 34 height 6
type textarea "*"
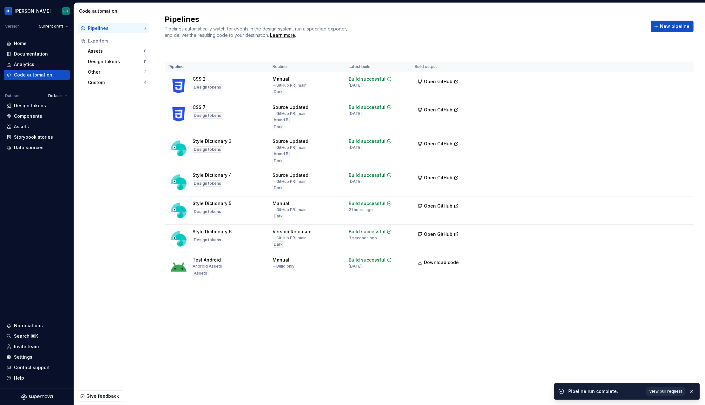
click at [674, 393] on span "View pull request" at bounding box center [665, 391] width 33 height 5
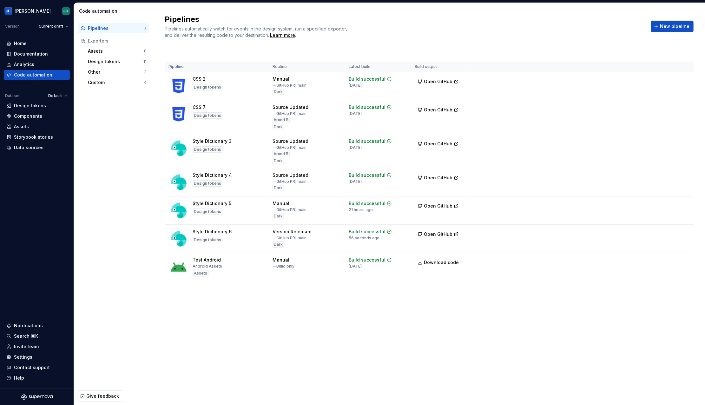
click at [351, 42] on div "Pipelines Pipelines automatically watch for events in the design system, run a …" at bounding box center [429, 26] width 552 height 47
click at [436, 30] on div "Pipelines Pipelines automatically watch for events in the design system, run a …" at bounding box center [404, 26] width 479 height 24
